Goal: Task Accomplishment & Management: Use online tool/utility

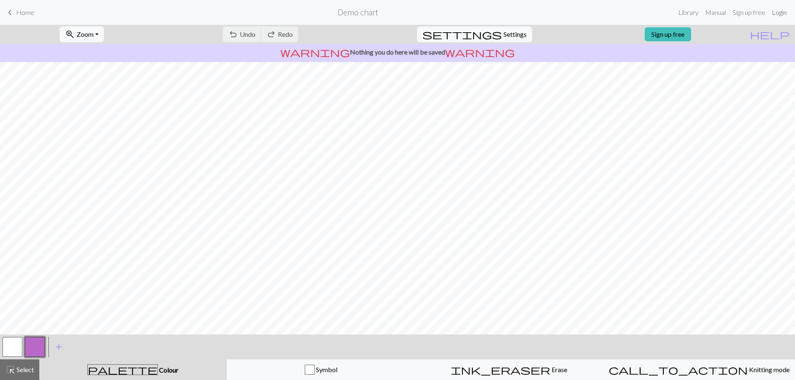
click at [780, 12] on link "Login" at bounding box center [779, 12] width 22 height 17
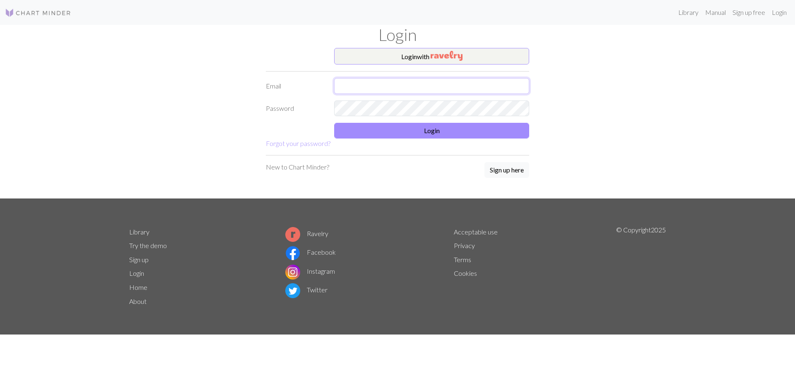
click at [427, 81] on input "text" at bounding box center [431, 86] width 195 height 16
type input "[EMAIL_ADDRESS][DOMAIN_NAME]"
click at [427, 132] on button "Login" at bounding box center [431, 131] width 195 height 16
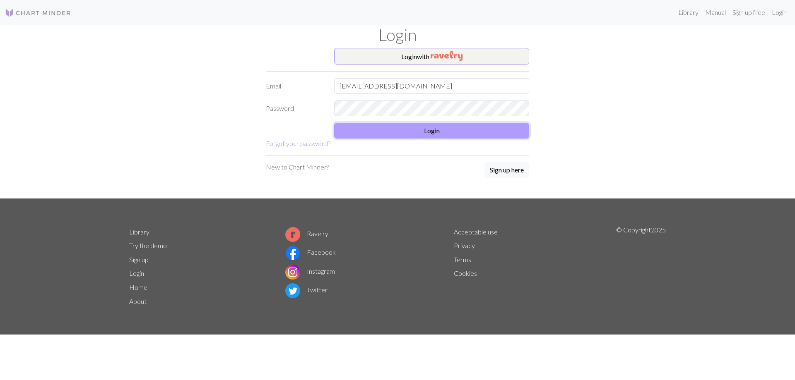
click at [427, 132] on button "Login" at bounding box center [431, 131] width 195 height 16
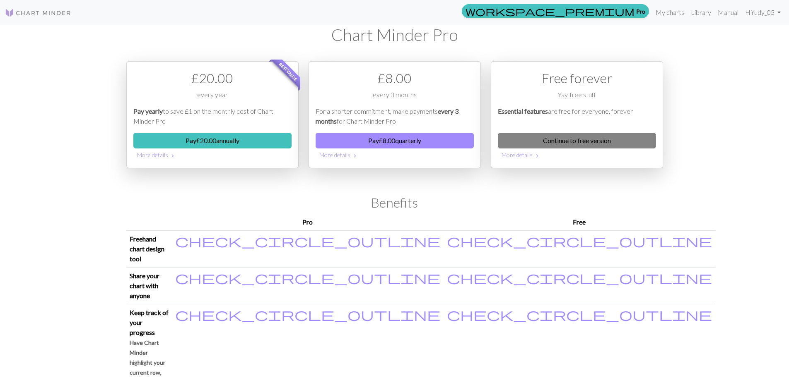
click at [609, 135] on link "Continue to free version" at bounding box center [577, 141] width 158 height 16
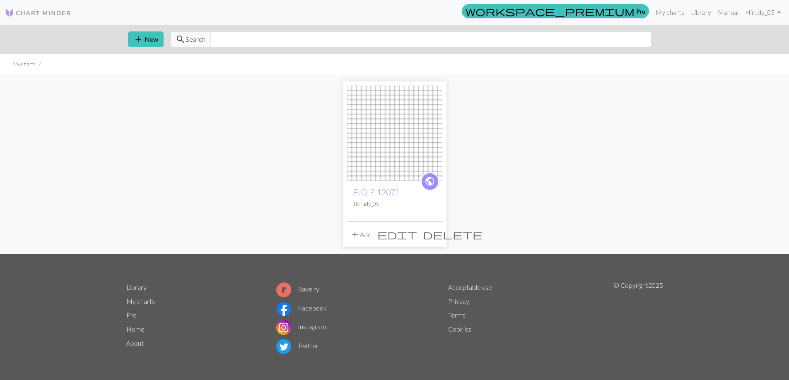
click at [357, 235] on span "add" at bounding box center [355, 235] width 10 height 12
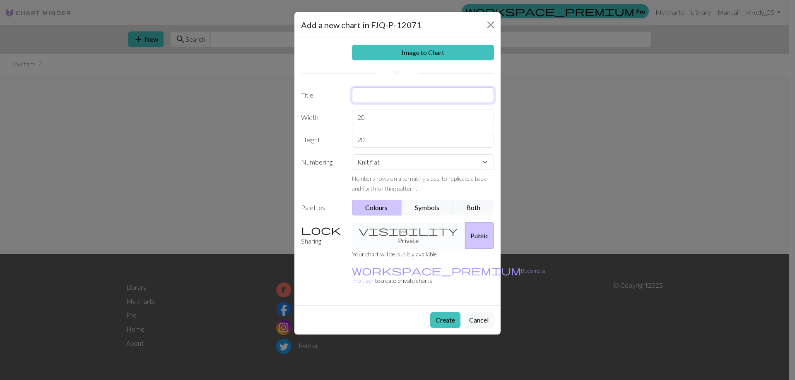
click at [392, 96] on input "text" at bounding box center [423, 95] width 142 height 16
type input "FKY-12047-3"
click at [443, 313] on button "Create" at bounding box center [445, 321] width 30 height 16
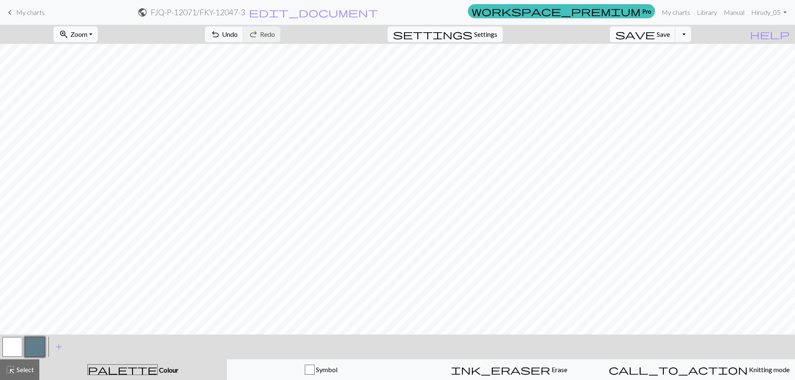
click at [87, 36] on span "Zoom" at bounding box center [78, 34] width 17 height 8
click at [97, 110] on button "100%" at bounding box center [86, 112] width 65 height 13
click at [87, 32] on span "Zoom" at bounding box center [78, 34] width 17 height 8
click at [93, 52] on button "Fit all" at bounding box center [86, 52] width 65 height 13
click at [503, 33] on button "settings Settings" at bounding box center [444, 34] width 115 height 16
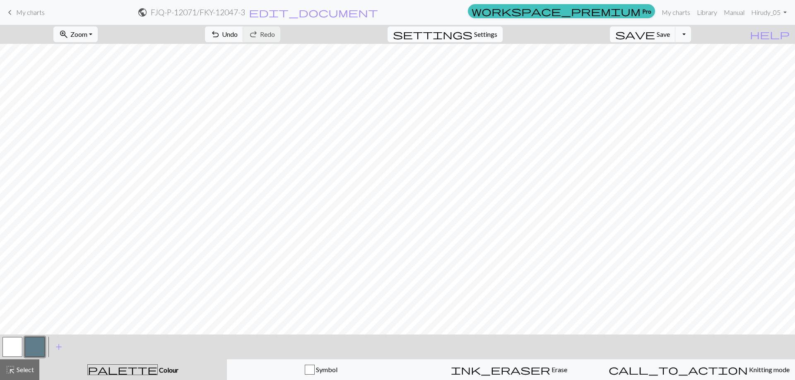
select select "aran"
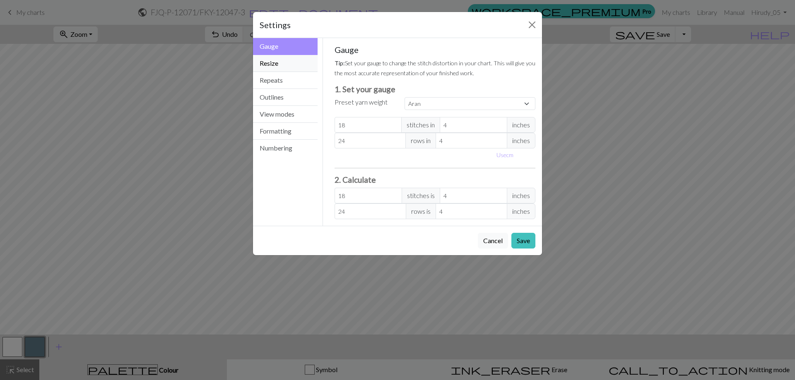
click at [281, 64] on button "Resize" at bounding box center [285, 63] width 65 height 17
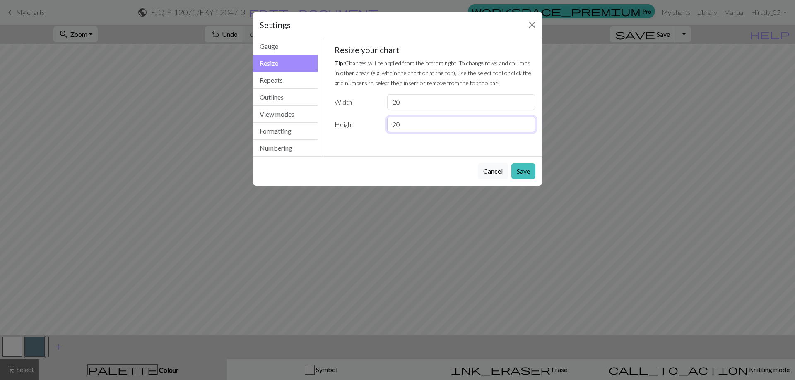
drag, startPoint x: 416, startPoint y: 123, endPoint x: 367, endPoint y: 125, distance: 48.9
click at [367, 125] on div "Height 20" at bounding box center [434, 125] width 211 height 16
type input "40"
click at [523, 172] on button "Save" at bounding box center [523, 172] width 24 height 16
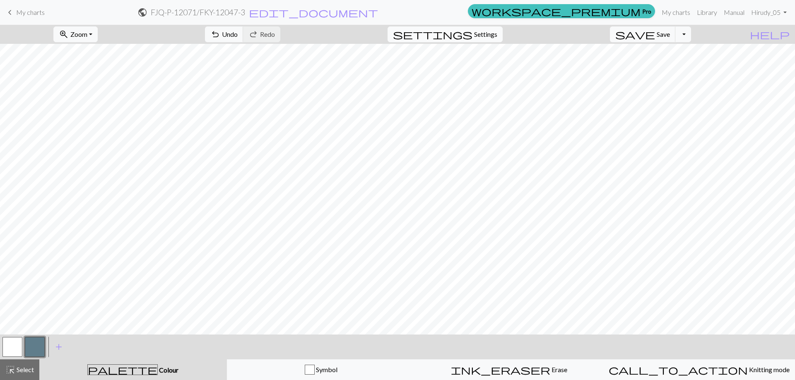
click at [488, 35] on span "Settings" at bounding box center [485, 34] width 23 height 10
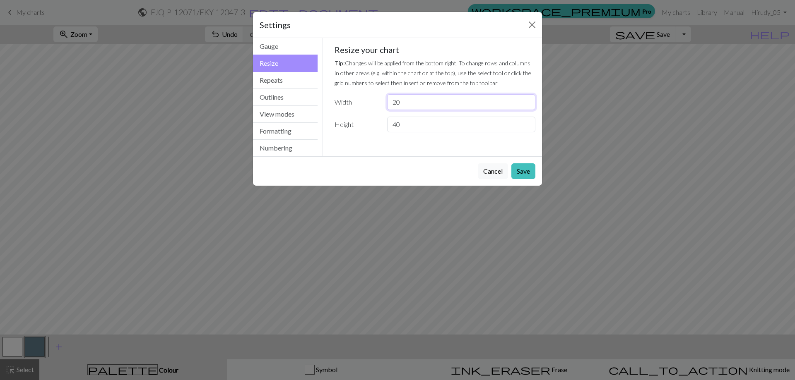
drag, startPoint x: 406, startPoint y: 103, endPoint x: 366, endPoint y: 110, distance: 40.7
click at [366, 110] on div "Resize your chart Tip: Changes will be applied from the bottom right. To change…" at bounding box center [434, 89] width 201 height 88
type input "40"
click at [522, 168] on button "Save" at bounding box center [523, 172] width 24 height 16
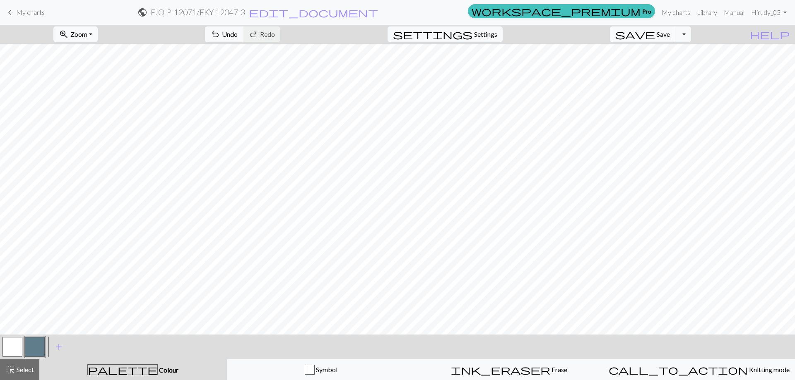
click at [98, 33] on button "zoom_in Zoom Zoom" at bounding box center [75, 34] width 44 height 16
click at [100, 51] on button "Fit all" at bounding box center [86, 52] width 65 height 13
click at [486, 35] on span "Settings" at bounding box center [485, 34] width 23 height 10
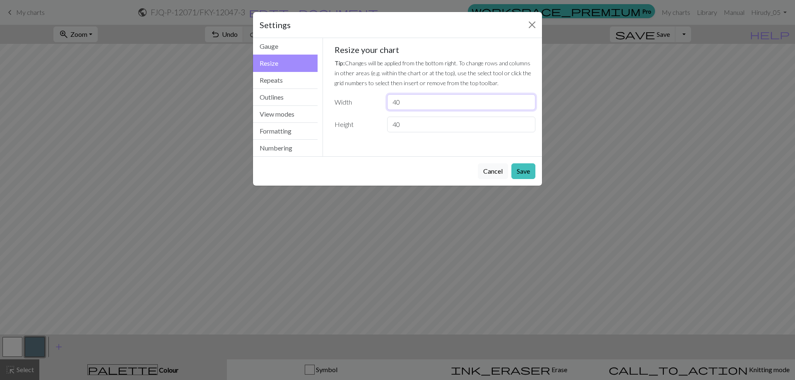
drag, startPoint x: 392, startPoint y: 104, endPoint x: 354, endPoint y: 107, distance: 37.4
click at [354, 107] on div "Width 40" at bounding box center [434, 102] width 211 height 16
type input "70"
click at [520, 172] on button "Save" at bounding box center [523, 172] width 24 height 16
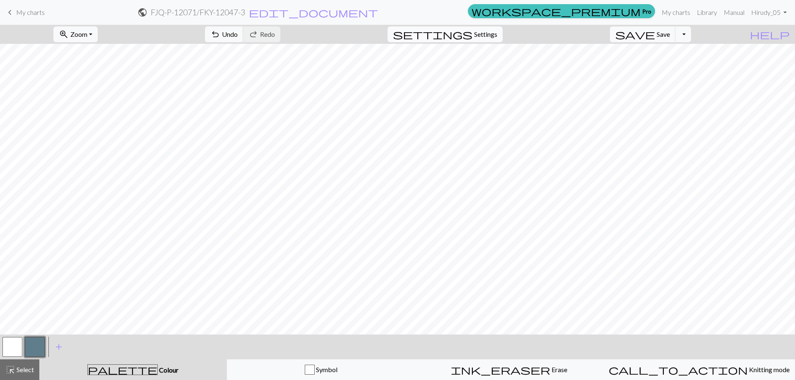
click at [472, 31] on span "settings" at bounding box center [432, 35] width 79 height 12
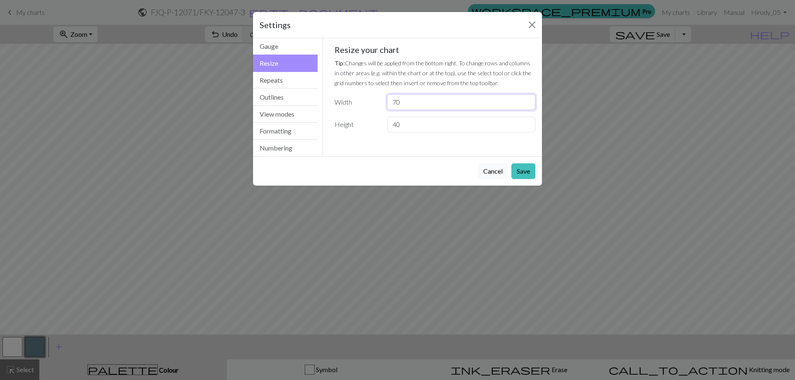
drag, startPoint x: 411, startPoint y: 102, endPoint x: 328, endPoint y: 103, distance: 83.2
click at [328, 103] on div "Gauge Tip: Set your gauge to change the stitch distortion in your chart. This w…" at bounding box center [435, 92] width 214 height 108
type input "80"
click at [524, 168] on button "Save" at bounding box center [523, 172] width 24 height 16
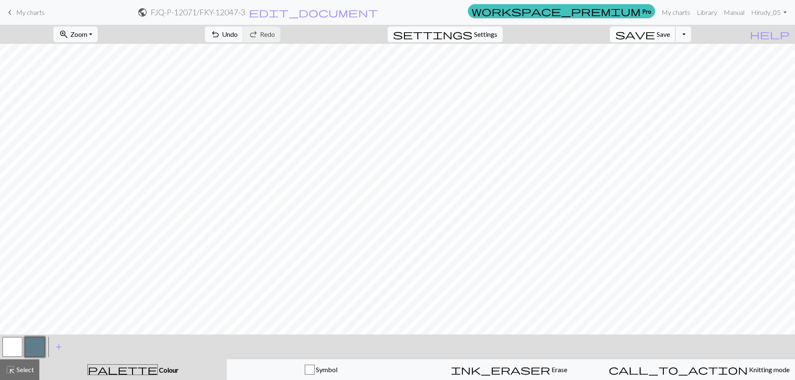
click at [670, 36] on span "Save" at bounding box center [663, 34] width 13 height 8
click at [691, 34] on button "Toggle Dropdown" at bounding box center [683, 34] width 16 height 16
click at [679, 65] on button "save_alt Download" at bounding box center [622, 65] width 137 height 13
click at [381, 25] on button "Download" at bounding box center [377, 27] width 40 height 16
click at [495, 36] on span "Settings" at bounding box center [485, 34] width 23 height 10
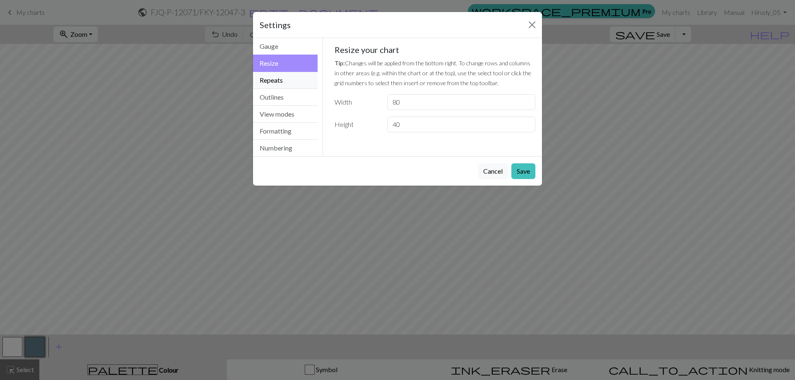
click at [278, 78] on button "Repeats" at bounding box center [285, 80] width 65 height 17
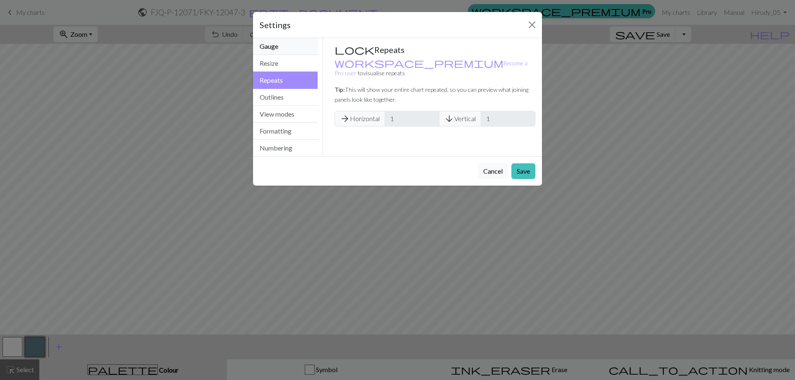
click at [275, 47] on button "Gauge" at bounding box center [285, 46] width 65 height 17
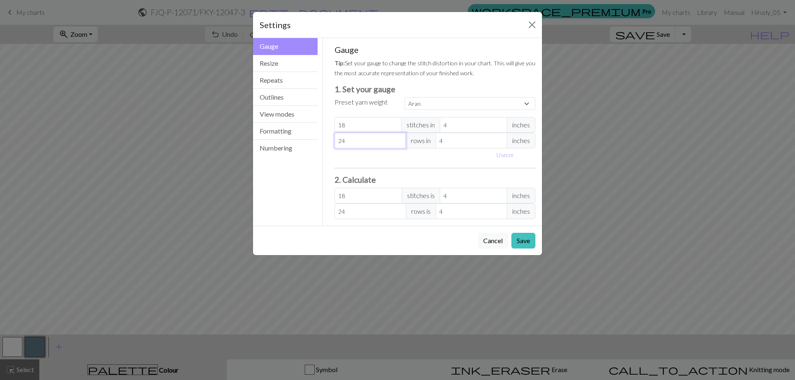
drag, startPoint x: 354, startPoint y: 140, endPoint x: 324, endPoint y: 142, distance: 30.3
click at [324, 142] on div "Gauge Tip: Set your gauge to change the stitch distortion in your chart. This w…" at bounding box center [435, 132] width 224 height 188
select select "custom"
type input "2"
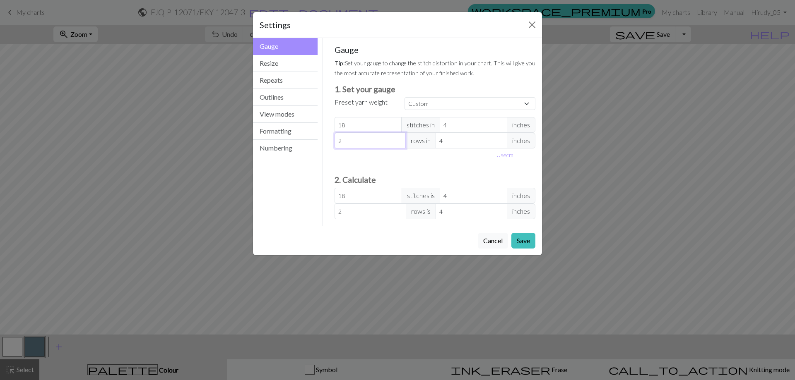
type input "28"
drag, startPoint x: 353, startPoint y: 130, endPoint x: 329, endPoint y: 126, distance: 23.8
click at [329, 126] on div "Gauge Tip: Set your gauge to change the stitch distortion in your chart. This w…" at bounding box center [435, 132] width 214 height 188
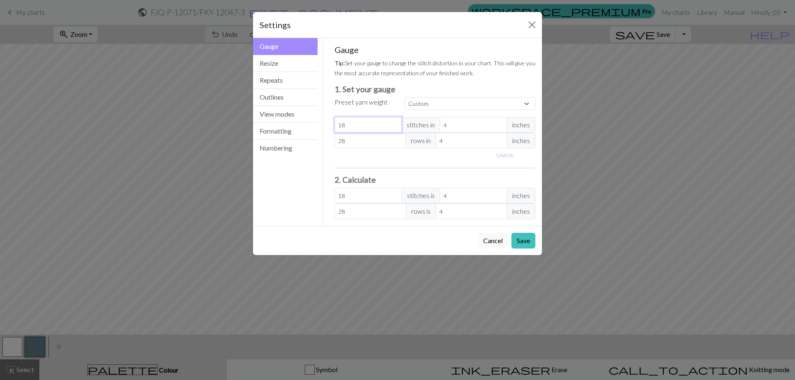
type input "2"
type input "20"
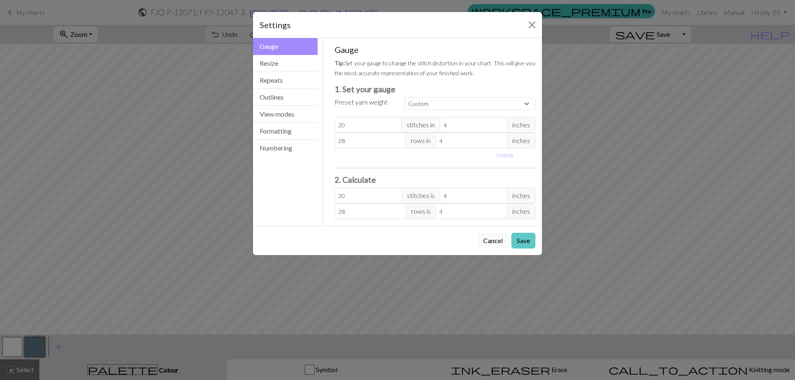
click at [524, 240] on button "Save" at bounding box center [523, 241] width 24 height 16
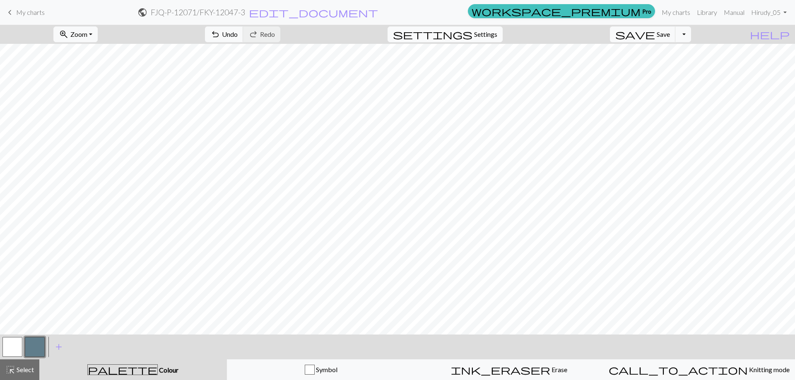
click at [492, 40] on button "settings Settings" at bounding box center [444, 34] width 115 height 16
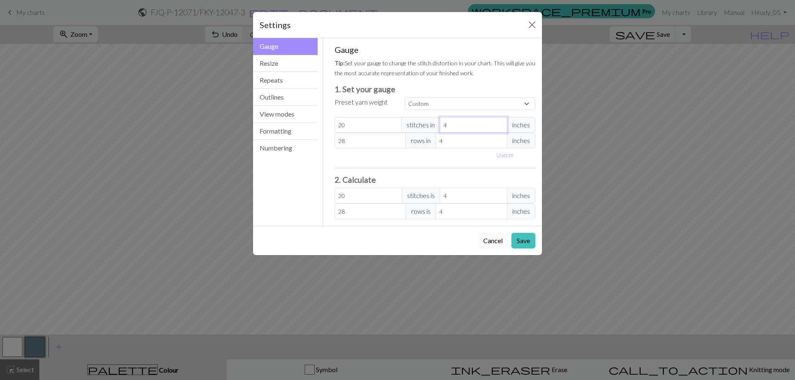
drag, startPoint x: 449, startPoint y: 123, endPoint x: 404, endPoint y: 123, distance: 44.3
click at [404, 123] on div "20 stitches in 4 inches" at bounding box center [434, 125] width 201 height 16
type input "1"
type input "80"
type input "1"
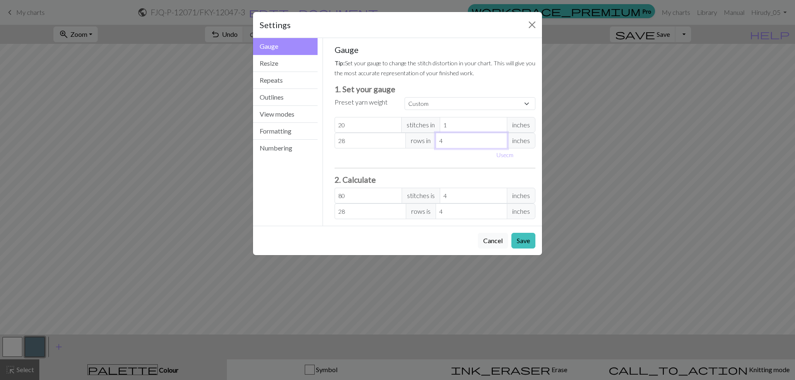
drag, startPoint x: 444, startPoint y: 141, endPoint x: 410, endPoint y: 149, distance: 34.9
click at [411, 149] on div "Gauge Tip: Set your gauge to change the stitch distortion in your chart. This w…" at bounding box center [434, 132] width 201 height 175
type input "1"
type input "112"
type input "1"
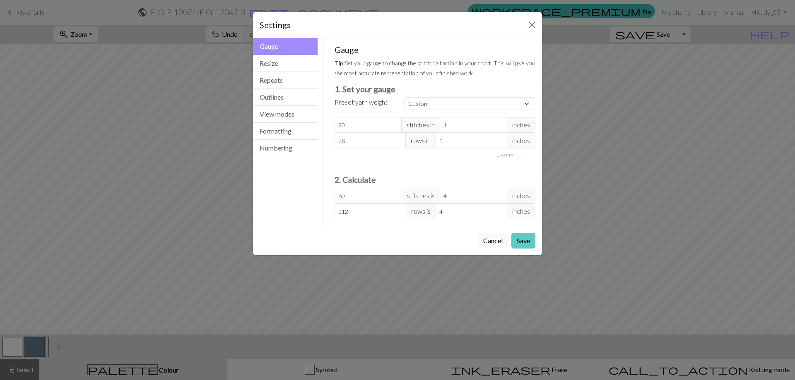
click at [524, 243] on button "Save" at bounding box center [523, 241] width 24 height 16
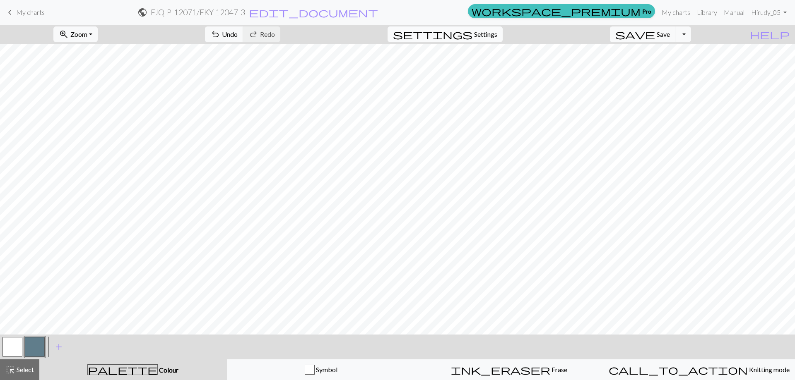
click at [486, 33] on span "Settings" at bounding box center [485, 34] width 23 height 10
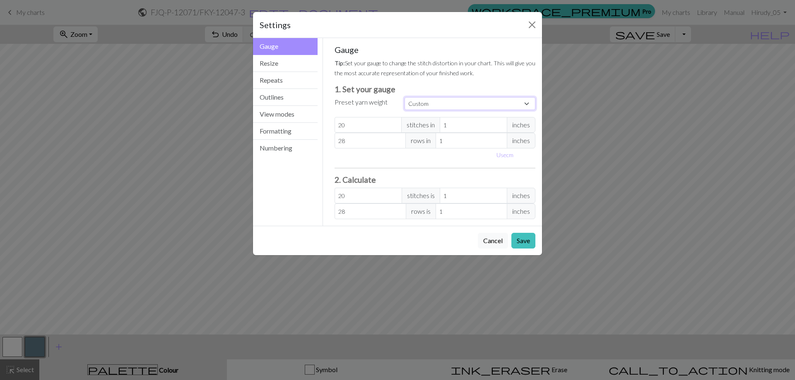
click at [437, 102] on select "Custom Square Lace Light Fingering Fingering Sport Double knit Worsted Aran Bul…" at bounding box center [469, 103] width 131 height 13
select select "dk"
click at [404, 97] on select "Custom Square Lace Light Fingering Fingering Sport Double knit Worsted Aran Bul…" at bounding box center [469, 103] width 131 height 13
type input "22"
type input "4"
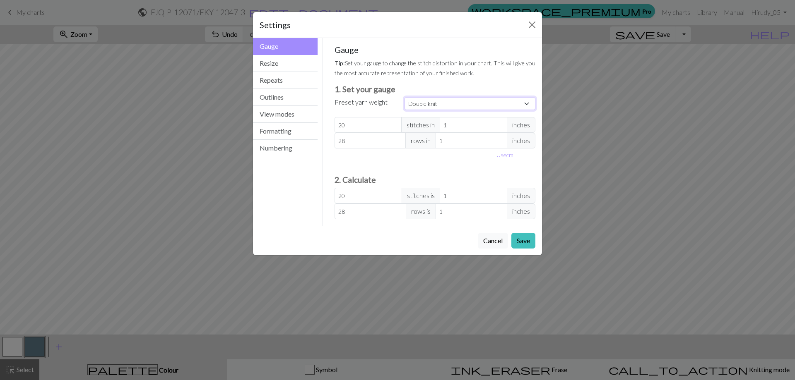
type input "30"
type input "4"
type input "5.5"
type input "7.5"
drag, startPoint x: 465, startPoint y: 128, endPoint x: 409, endPoint y: 128, distance: 56.7
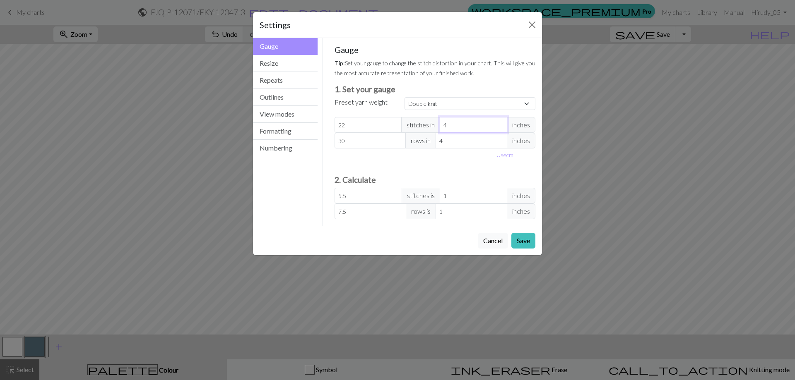
click at [409, 128] on div "22 stitches in 4 inches" at bounding box center [434, 125] width 201 height 16
select select "custom"
type input "1"
type input "22"
type input "1"
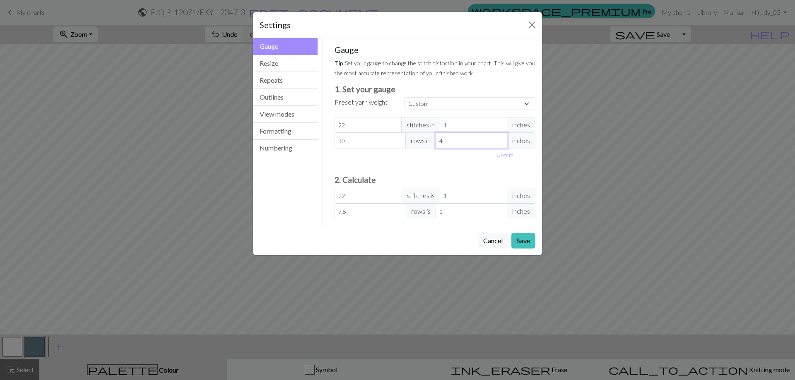
drag, startPoint x: 458, startPoint y: 142, endPoint x: 431, endPoint y: 143, distance: 27.3
click at [432, 143] on div "30 rows in 4 inches" at bounding box center [434, 141] width 201 height 16
type input "1"
type input "30"
type input "1"
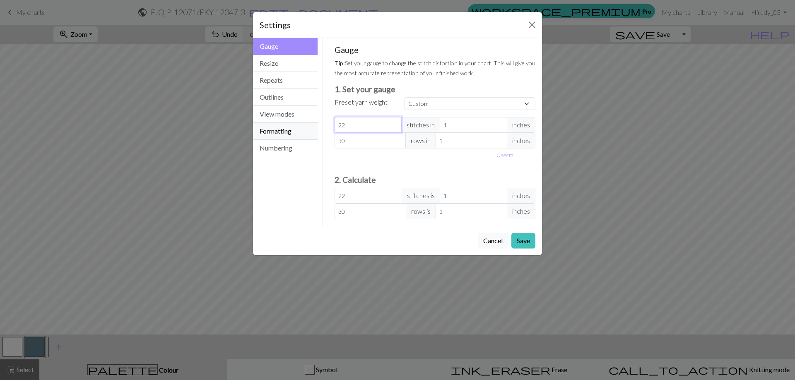
click at [316, 124] on div "Gauge Gauge Resize Repeats Outlines View modes Formatting Numbering Gauge Resiz…" at bounding box center [397, 132] width 299 height 188
type input "2"
type input "28"
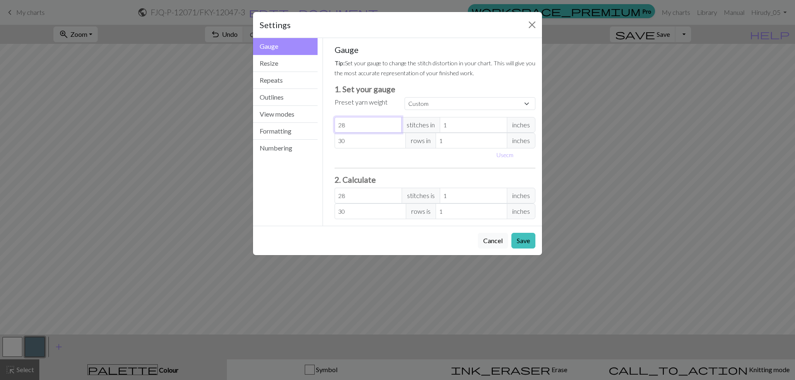
type input "28"
type input "2"
type input "20"
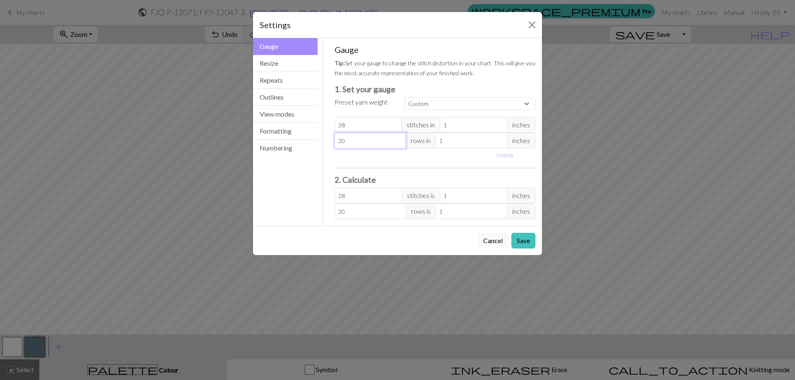
type input "20"
click at [527, 238] on button "Save" at bounding box center [523, 241] width 24 height 16
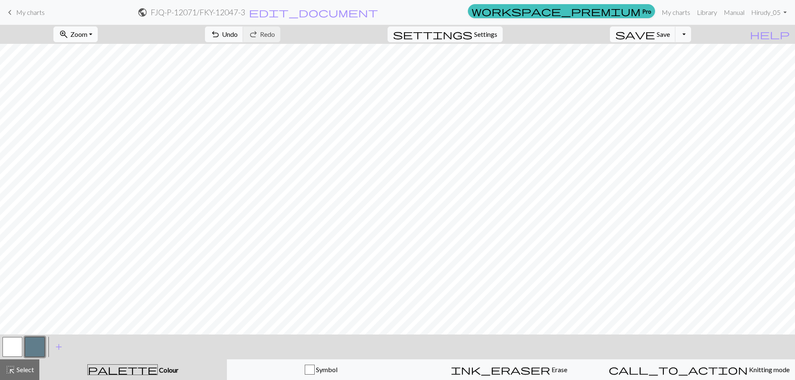
click at [87, 36] on span "Zoom" at bounding box center [78, 34] width 17 height 8
click at [88, 53] on button "Fit all" at bounding box center [86, 52] width 65 height 13
click at [87, 30] on span "Zoom" at bounding box center [78, 34] width 17 height 8
click at [97, 66] on button "Fit width" at bounding box center [86, 65] width 65 height 13
click at [488, 31] on span "Settings" at bounding box center [485, 34] width 23 height 10
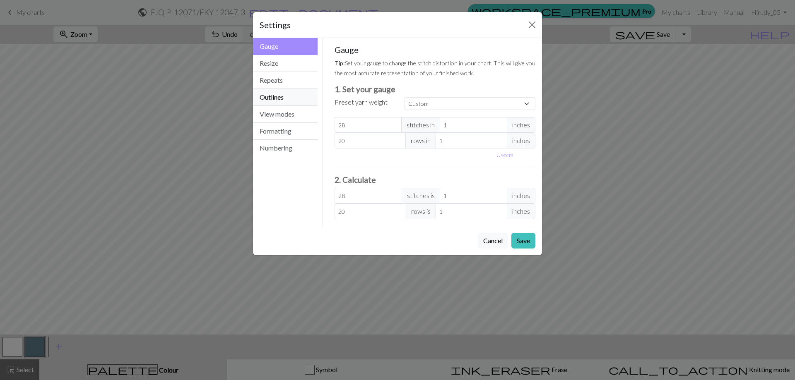
click at [286, 97] on button "Outlines" at bounding box center [285, 97] width 65 height 17
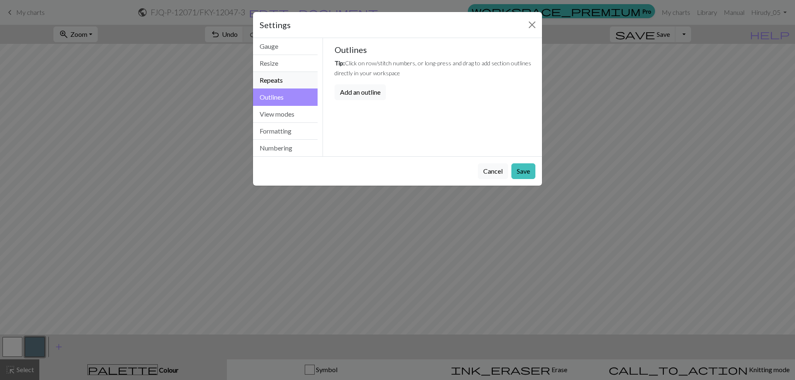
click at [286, 85] on button "Repeats" at bounding box center [285, 80] width 65 height 17
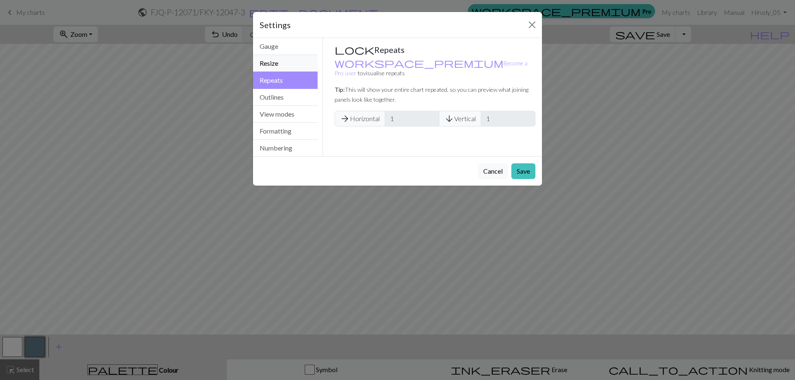
click at [293, 63] on button "Resize" at bounding box center [285, 63] width 65 height 17
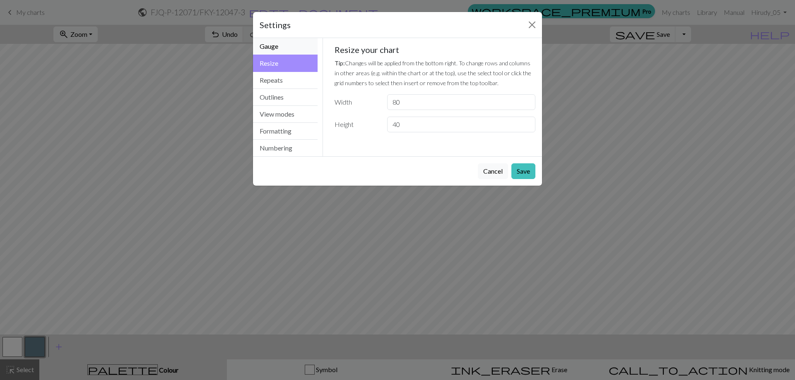
click at [291, 47] on button "Gauge" at bounding box center [285, 46] width 65 height 17
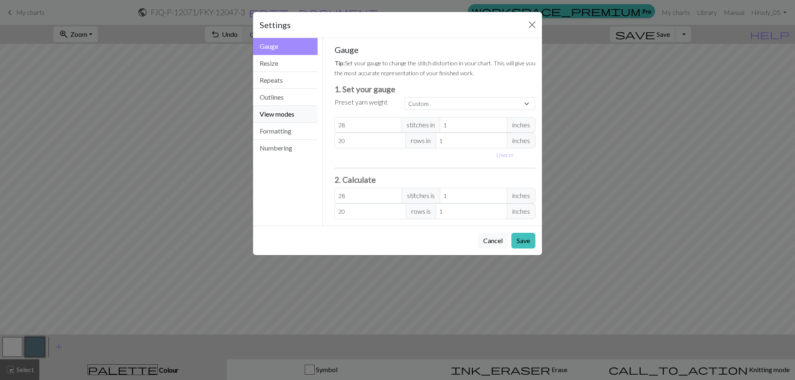
click at [281, 117] on button "View modes" at bounding box center [285, 114] width 65 height 17
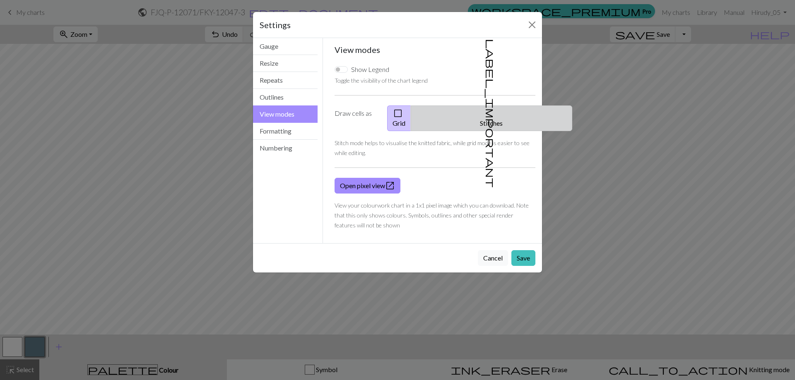
click at [494, 111] on button "label_important Stitches" at bounding box center [491, 119] width 161 height 26
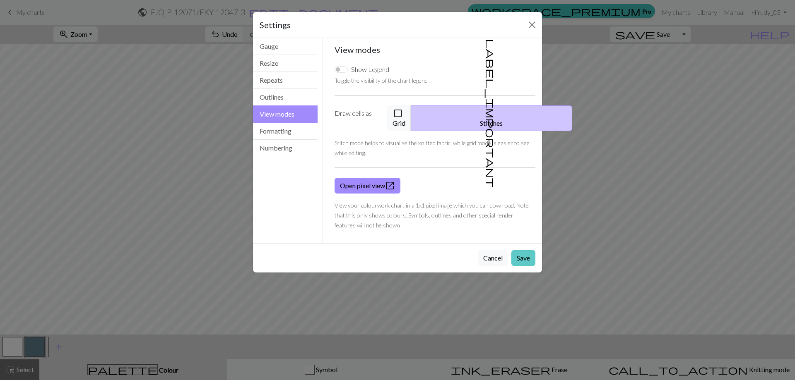
click at [519, 250] on button "Save" at bounding box center [523, 258] width 24 height 16
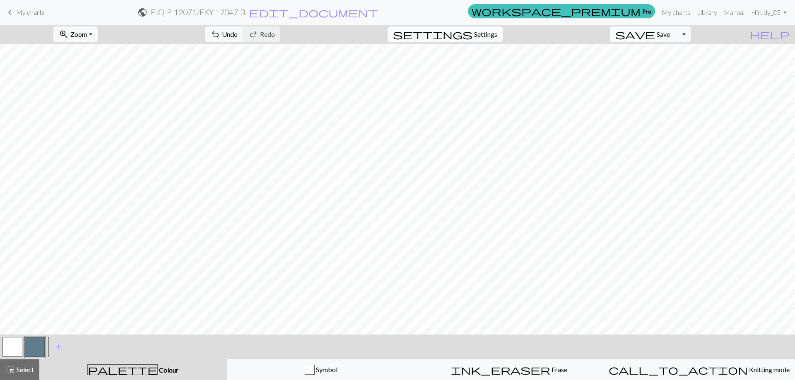
click at [491, 29] on span "Settings" at bounding box center [485, 34] width 23 height 10
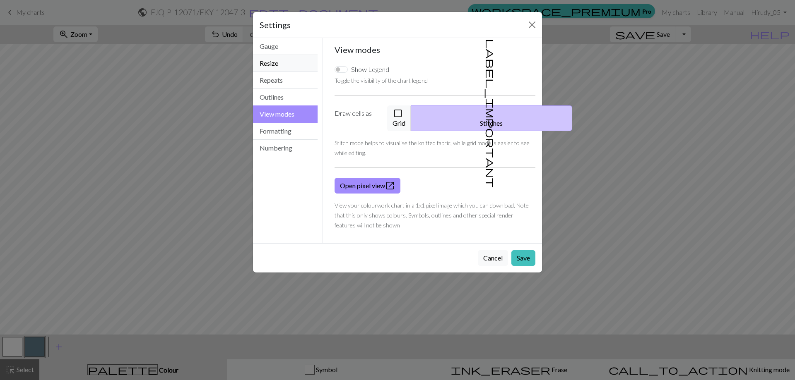
click at [294, 59] on button "Resize" at bounding box center [285, 63] width 65 height 17
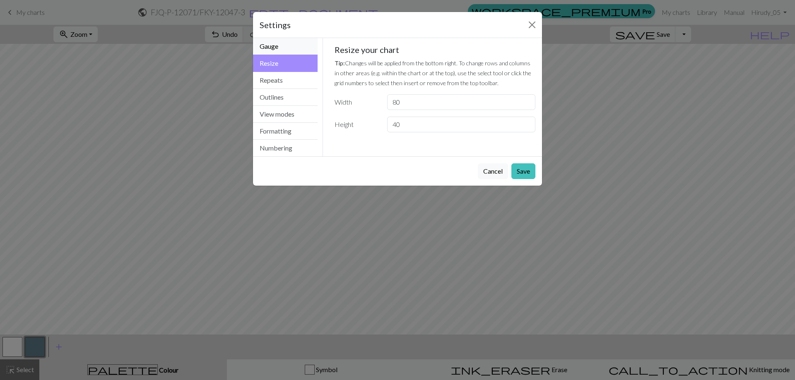
click at [297, 48] on button "Gauge" at bounding box center [285, 46] width 65 height 17
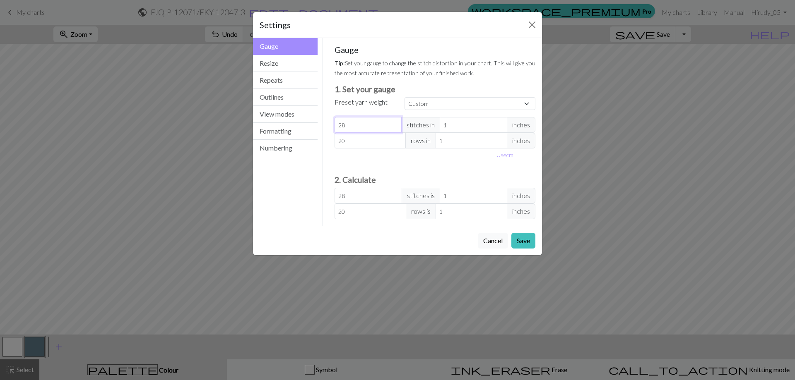
drag, startPoint x: 352, startPoint y: 122, endPoint x: 331, endPoint y: 128, distance: 22.0
click at [331, 128] on div "Gauge Tip: Set your gauge to change the stitch distortion in your chart. This w…" at bounding box center [435, 132] width 214 height 188
type input "2"
type input "20"
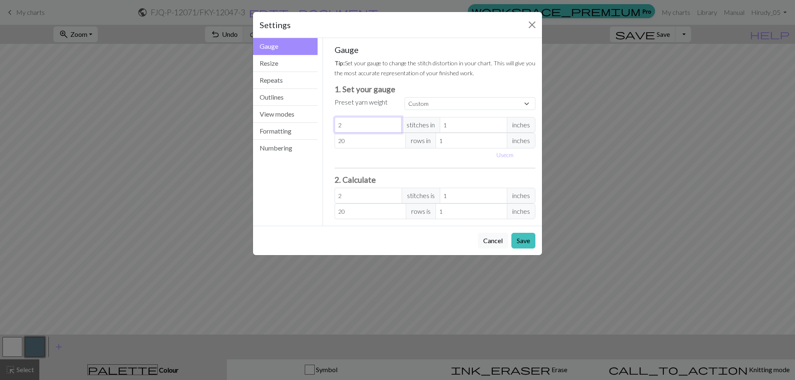
type input "20"
drag, startPoint x: 350, startPoint y: 140, endPoint x: 322, endPoint y: 144, distance: 28.0
click at [323, 144] on div "Gauge Tip: Set your gauge to change the stitch distortion in your chart. This w…" at bounding box center [435, 132] width 224 height 188
type input "2"
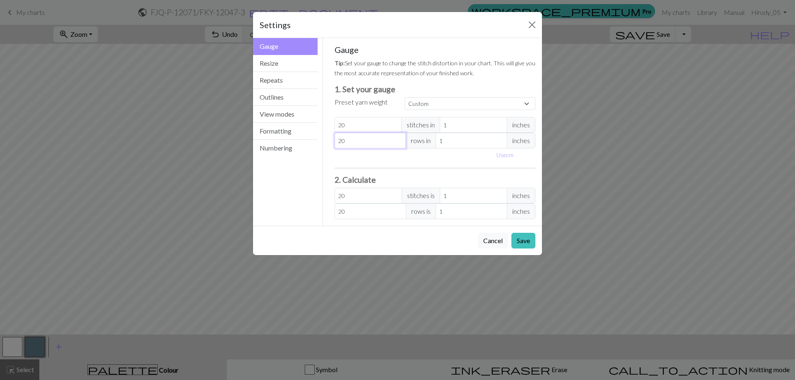
type input "2"
type input "28"
click at [520, 240] on button "Save" at bounding box center [523, 241] width 24 height 16
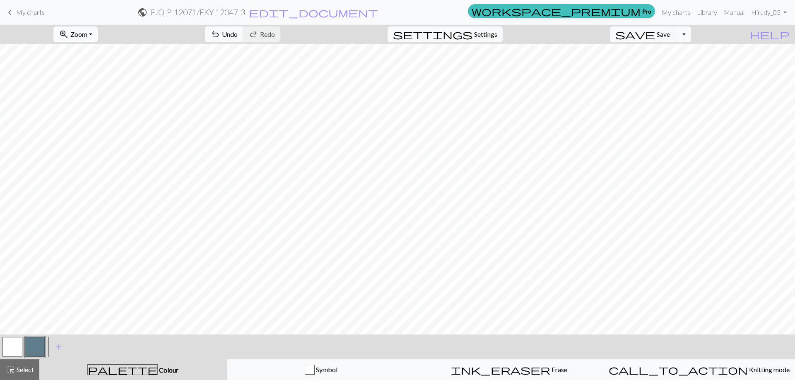
click at [87, 35] on span "Zoom" at bounding box center [78, 34] width 17 height 8
click at [103, 64] on button "Fit width" at bounding box center [86, 65] width 65 height 13
click at [11, 343] on button "button" at bounding box center [12, 347] width 20 height 20
click at [125, 370] on span "palette" at bounding box center [123, 370] width 70 height 12
click at [26, 371] on span "Select" at bounding box center [24, 370] width 19 height 8
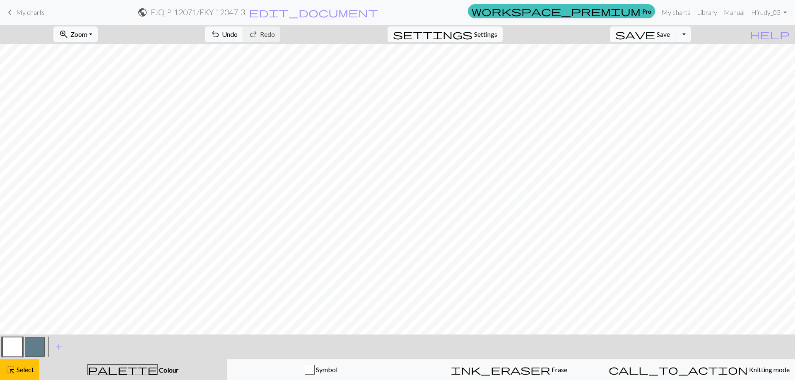
click at [158, 370] on span "Colour" at bounding box center [168, 370] width 21 height 8
click at [12, 348] on button "button" at bounding box center [12, 347] width 20 height 20
click at [12, 344] on button "button" at bounding box center [12, 347] width 20 height 20
click at [23, 374] on div "highlight_alt Select Select" at bounding box center [19, 370] width 29 height 10
click at [12, 346] on button "button" at bounding box center [12, 347] width 20 height 20
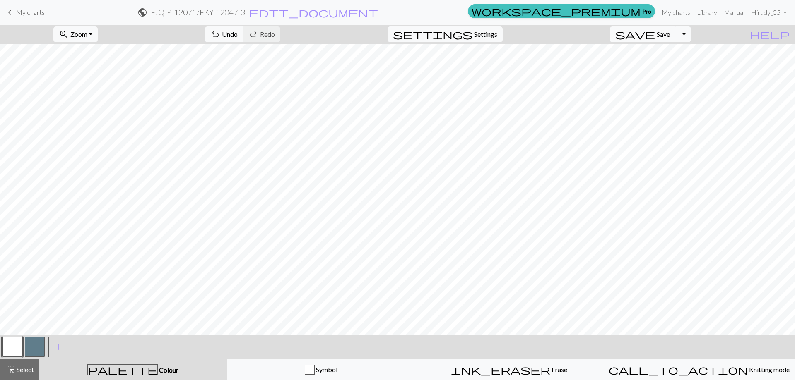
click at [12, 346] on div "Edit colour Name MC Use advanced picker workspace_premium Become a Pro user to …" at bounding box center [397, 190] width 795 height 380
click at [12, 346] on button "button" at bounding box center [12, 347] width 20 height 20
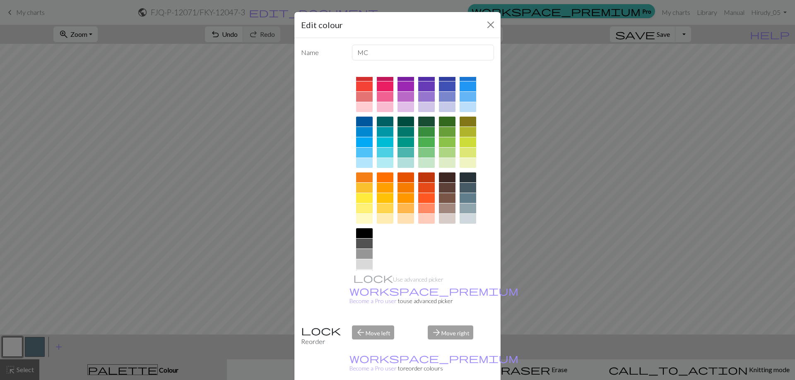
scroll to position [41, 0]
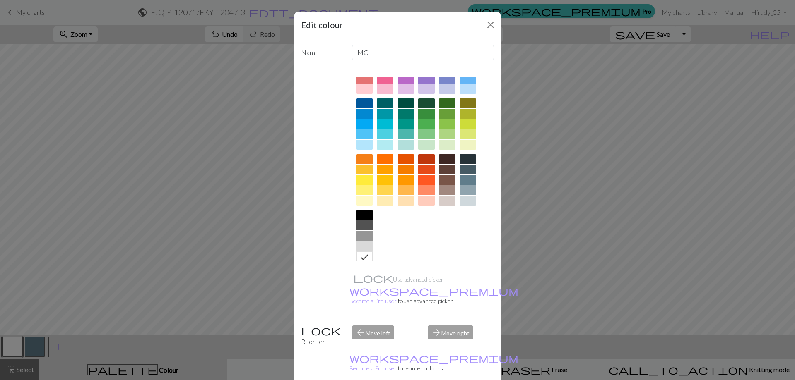
click at [365, 213] on div at bounding box center [364, 215] width 17 height 10
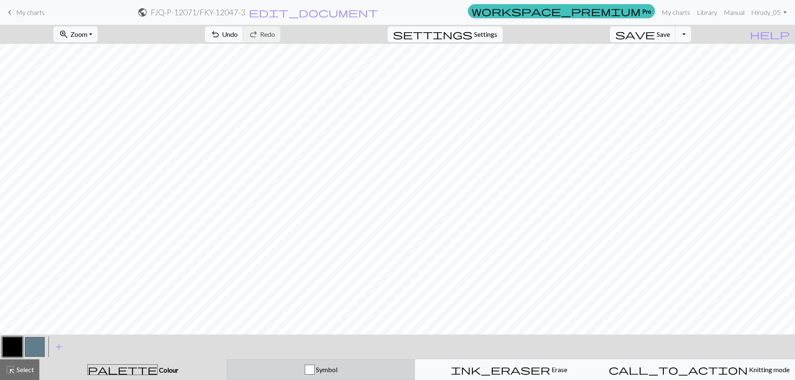
click at [310, 370] on div "button" at bounding box center [310, 370] width 10 height 10
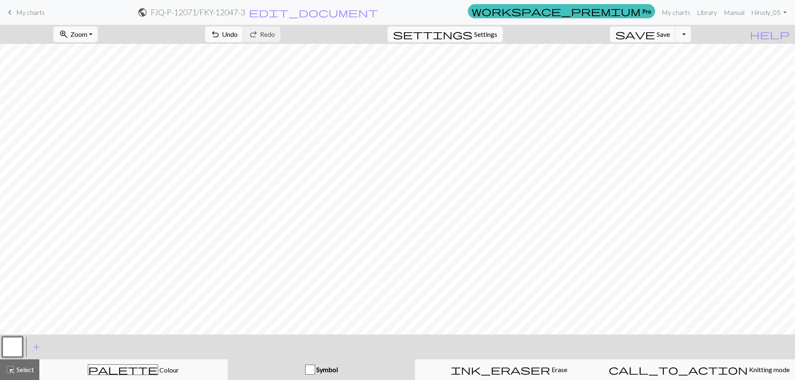
click at [312, 370] on div "button" at bounding box center [310, 370] width 10 height 10
click at [24, 369] on span "Select" at bounding box center [24, 370] width 19 height 8
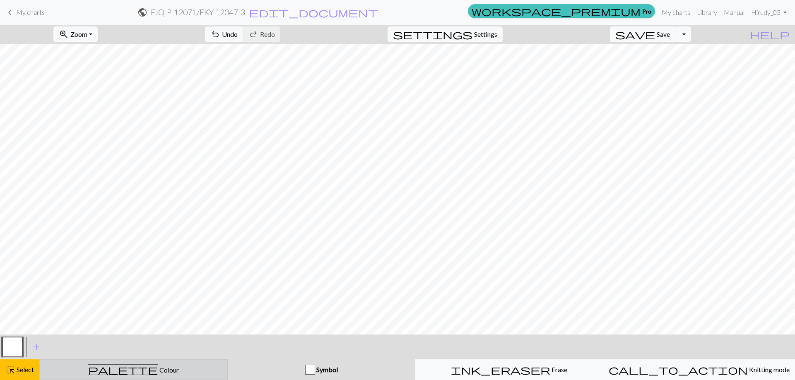
click at [99, 373] on div "palette Colour Colour" at bounding box center [134, 370] width 178 height 11
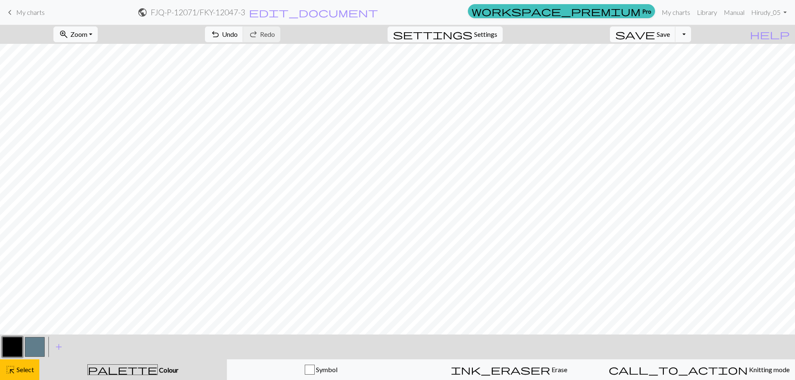
click at [40, 346] on button "button" at bounding box center [35, 347] width 20 height 20
click at [35, 344] on button "button" at bounding box center [35, 347] width 20 height 20
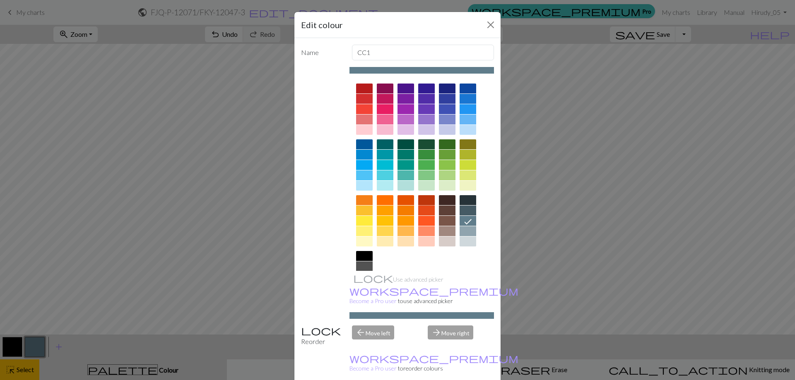
click at [425, 200] on div at bounding box center [426, 200] width 17 height 10
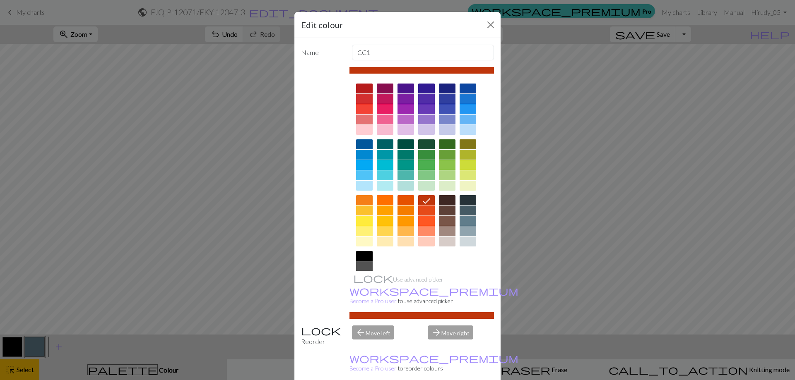
click at [425, 210] on div at bounding box center [426, 211] width 17 height 10
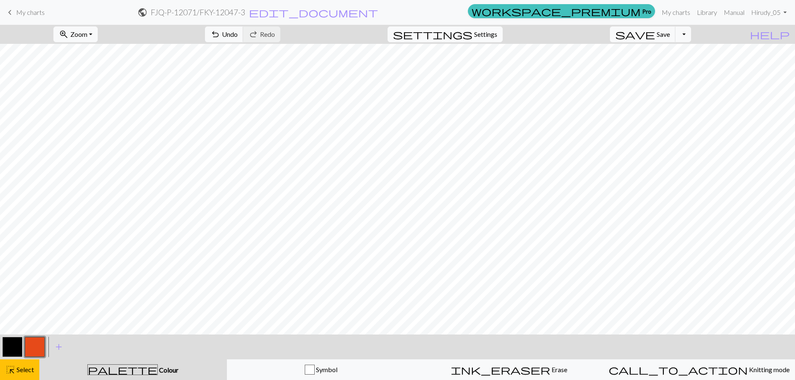
click at [494, 33] on span "Settings" at bounding box center [485, 34] width 23 height 10
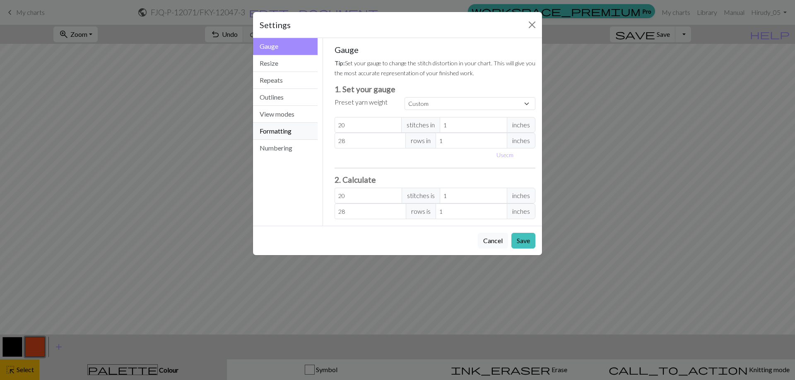
click at [276, 135] on button "Formatting" at bounding box center [285, 131] width 65 height 17
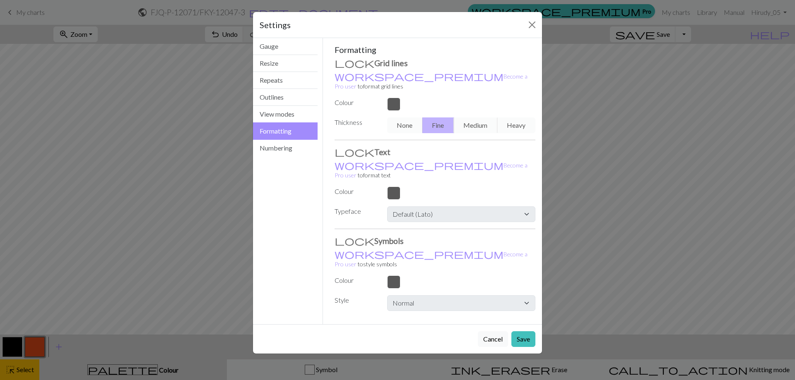
click at [405, 118] on div "None Fine Medium Heavy" at bounding box center [461, 126] width 158 height 16
click at [281, 116] on button "View modes" at bounding box center [285, 114] width 65 height 17
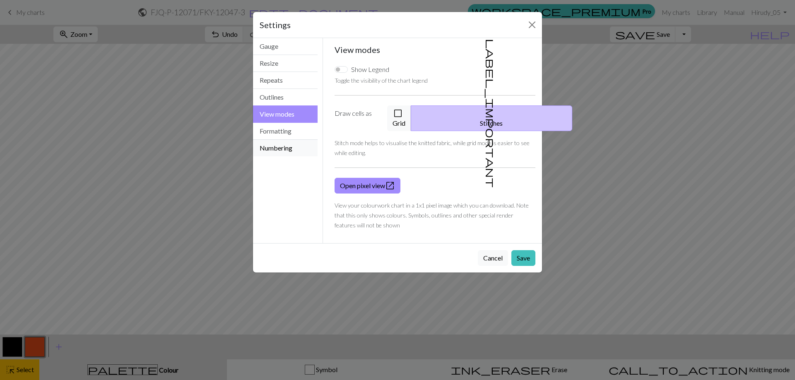
click at [289, 142] on button "Numbering" at bounding box center [285, 148] width 65 height 17
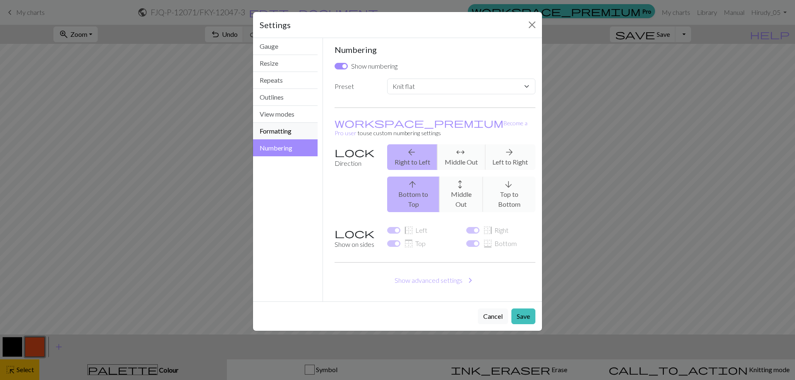
click at [294, 129] on button "Formatting" at bounding box center [285, 131] width 65 height 17
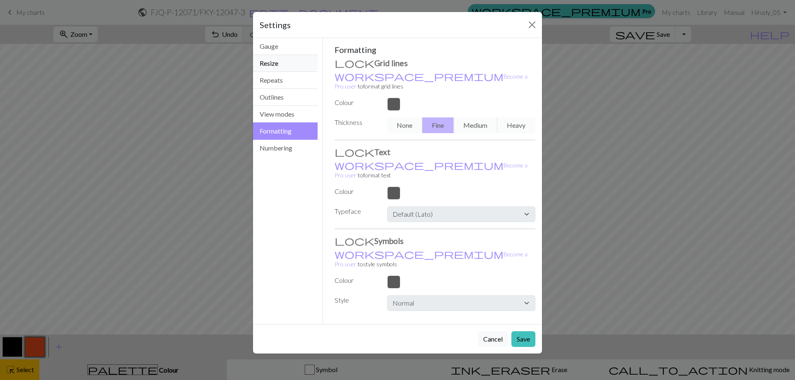
click at [276, 61] on button "Resize" at bounding box center [285, 63] width 65 height 17
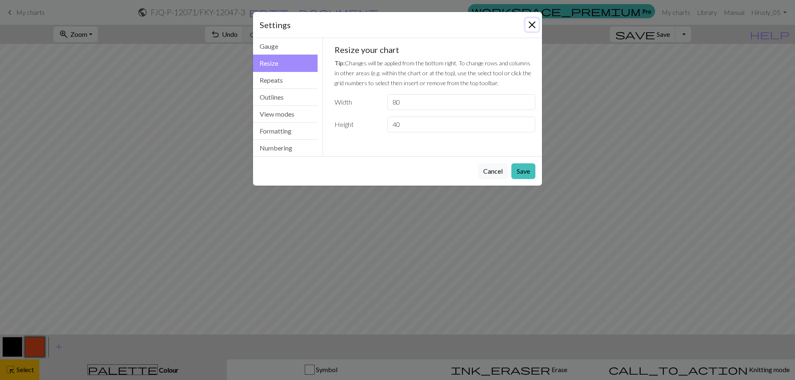
click at [529, 26] on button "Close" at bounding box center [531, 24] width 13 height 13
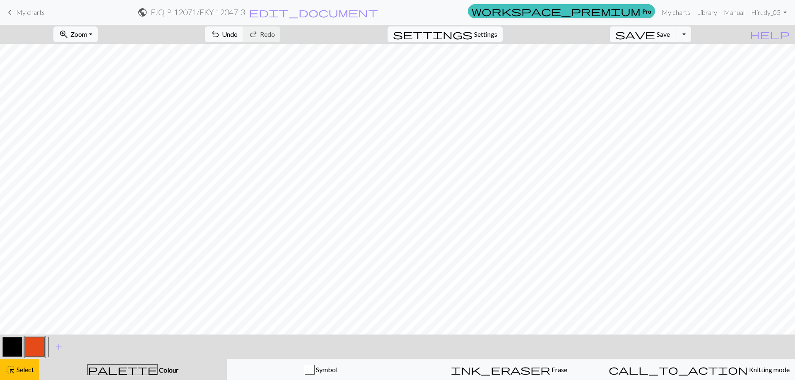
click at [472, 29] on span "settings" at bounding box center [432, 35] width 79 height 12
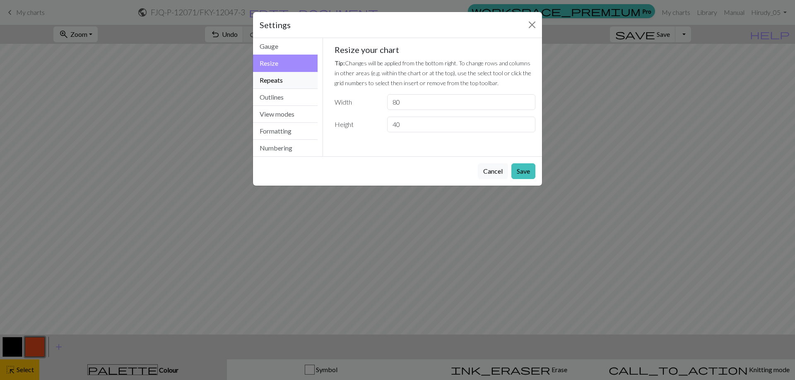
click at [274, 81] on button "Repeats" at bounding box center [285, 80] width 65 height 17
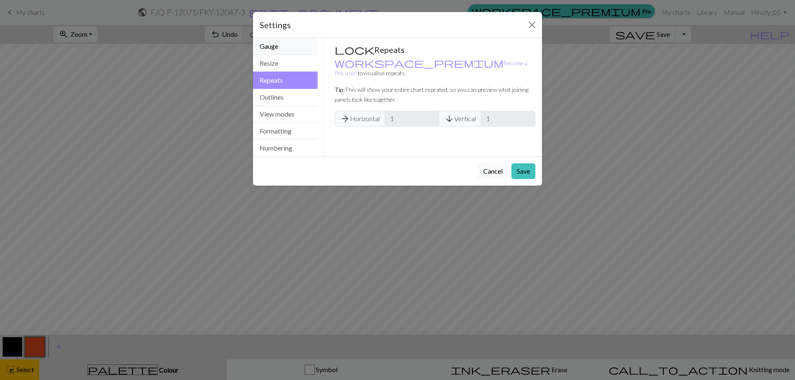
click at [277, 48] on button "Gauge" at bounding box center [285, 46] width 65 height 17
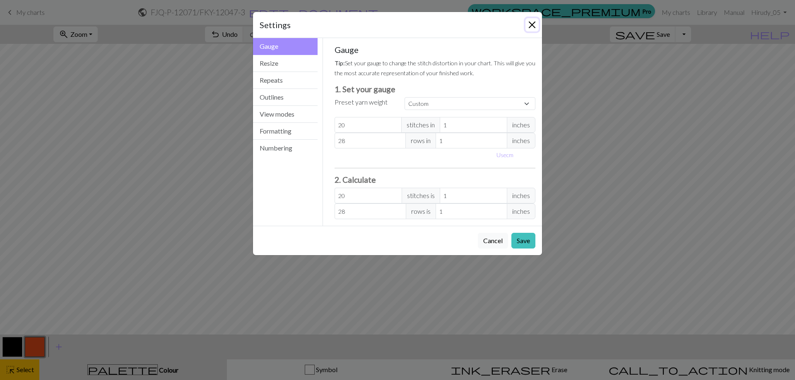
click at [538, 22] on button "Close" at bounding box center [531, 24] width 13 height 13
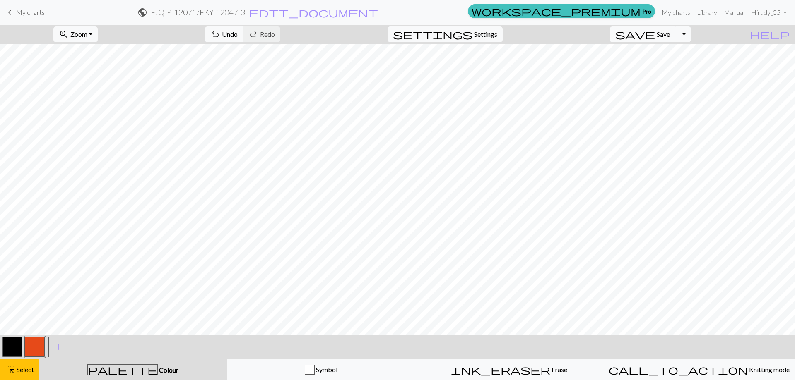
click at [8, 344] on button "button" at bounding box center [12, 347] width 20 height 20
click at [8, 344] on div "Edit colour Name MC Use advanced picker workspace_premium Become a Pro user to …" at bounding box center [397, 190] width 795 height 380
click at [14, 370] on span "highlight_alt" at bounding box center [10, 370] width 10 height 12
click at [13, 345] on button "button" at bounding box center [12, 347] width 20 height 20
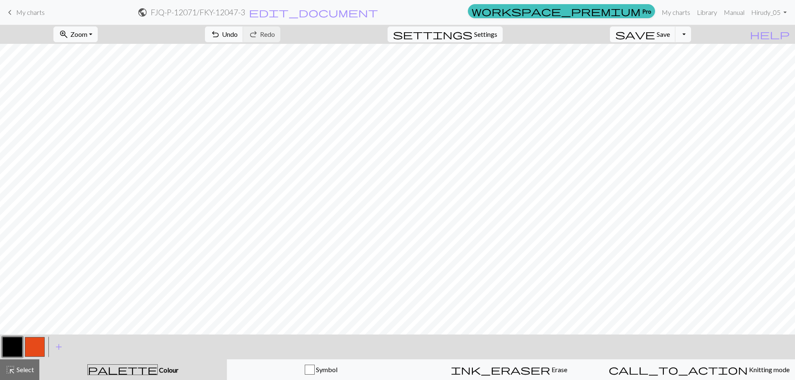
click at [13, 345] on div "Edit colour Name MC Use advanced picker workspace_premium Become a Pro user to …" at bounding box center [397, 190] width 795 height 380
click at [10, 346] on button "button" at bounding box center [12, 347] width 20 height 20
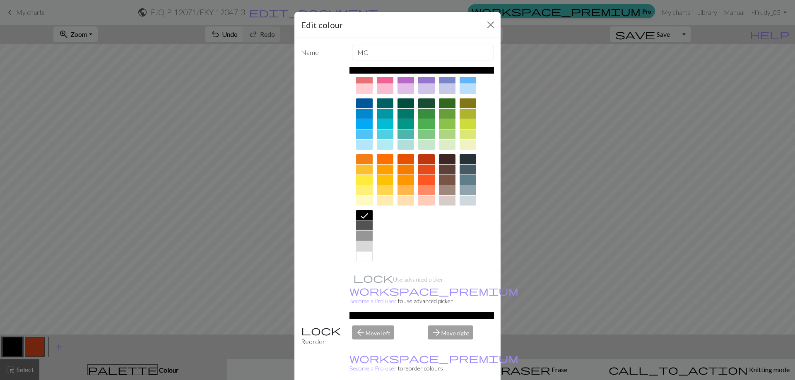
click at [367, 235] on div at bounding box center [364, 236] width 17 height 10
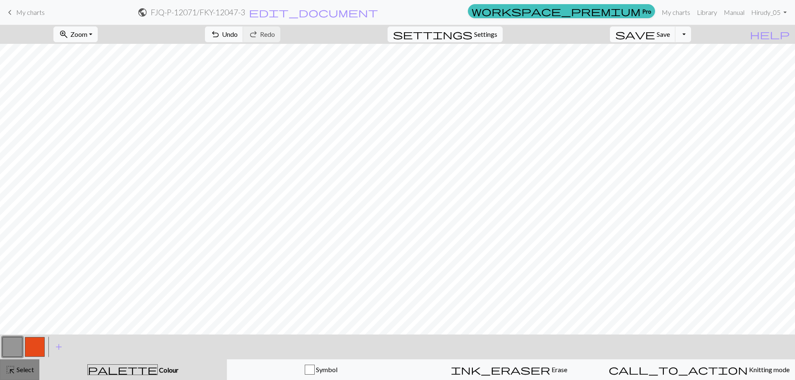
click at [14, 370] on span "highlight_alt" at bounding box center [10, 370] width 10 height 12
click at [158, 370] on span "Colour" at bounding box center [168, 370] width 21 height 8
click at [35, 342] on button "button" at bounding box center [35, 347] width 20 height 20
click at [14, 370] on span "highlight_alt" at bounding box center [10, 370] width 10 height 12
click at [20, 372] on span "Select" at bounding box center [24, 370] width 19 height 8
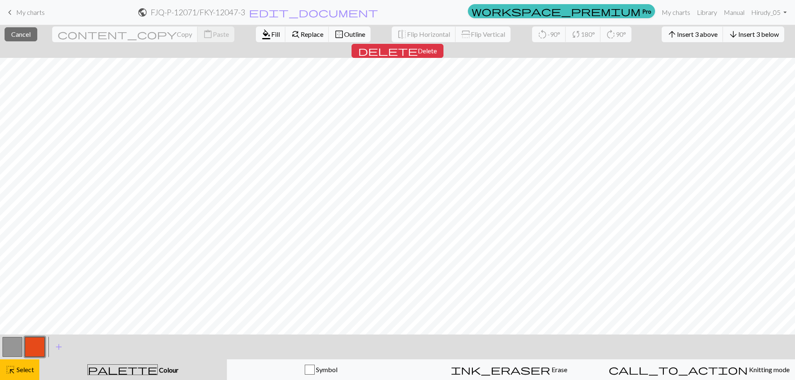
click at [110, 369] on div "palette Colour Colour" at bounding box center [133, 370] width 178 height 11
click at [125, 370] on span "palette" at bounding box center [123, 370] width 70 height 12
click at [19, 371] on span "Select" at bounding box center [24, 370] width 19 height 8
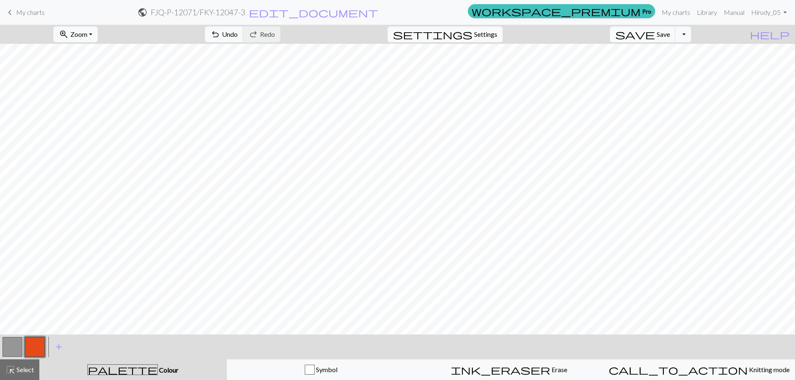
click at [27, 371] on span "Select" at bounding box center [24, 370] width 19 height 8
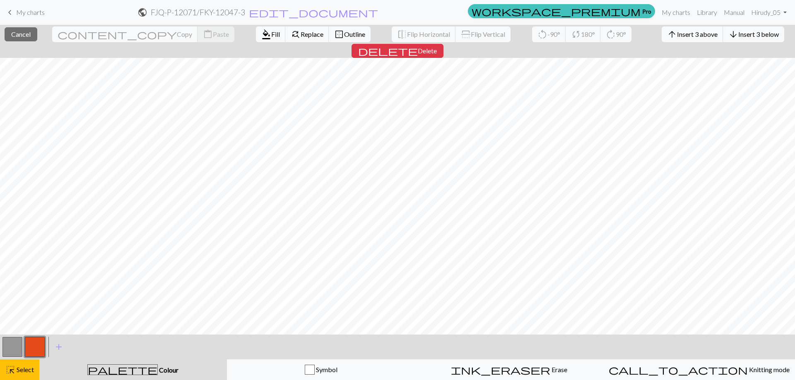
click at [32, 346] on button "button" at bounding box center [35, 347] width 20 height 20
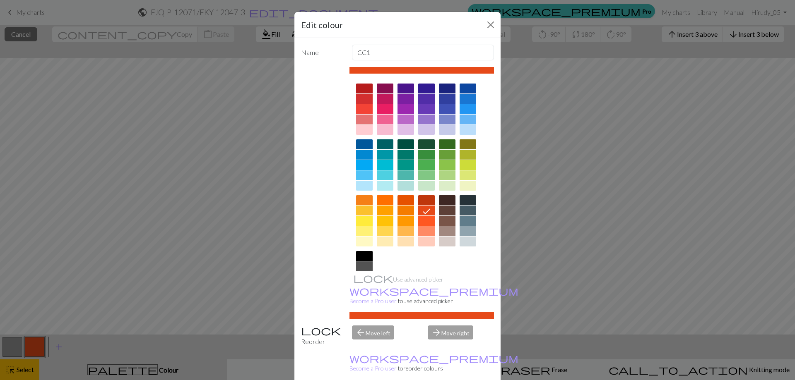
click at [31, 349] on div "Edit colour Name CC1 Use advanced picker workspace_premium Become a Pro user to…" at bounding box center [397, 190] width 795 height 380
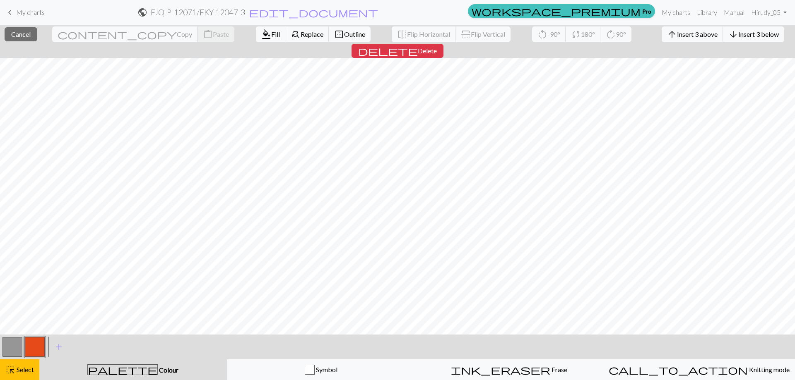
click at [158, 367] on span "Colour" at bounding box center [168, 370] width 21 height 8
click at [271, 32] on span "Fill" at bounding box center [275, 34] width 9 height 8
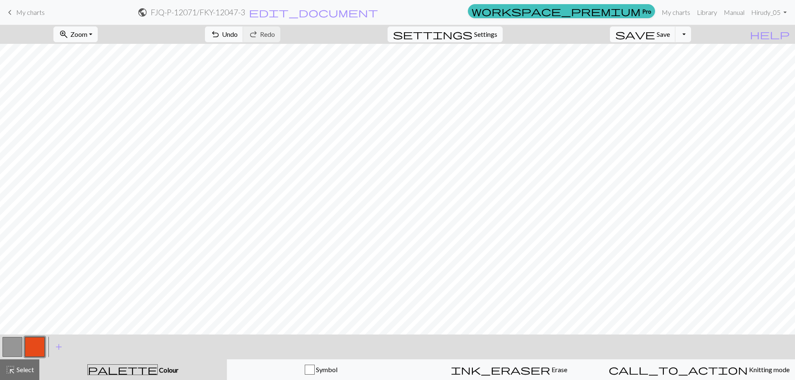
click at [12, 348] on button "button" at bounding box center [12, 347] width 20 height 20
click at [36, 347] on button "button" at bounding box center [35, 347] width 20 height 20
click at [56, 349] on span "add" at bounding box center [59, 348] width 10 height 12
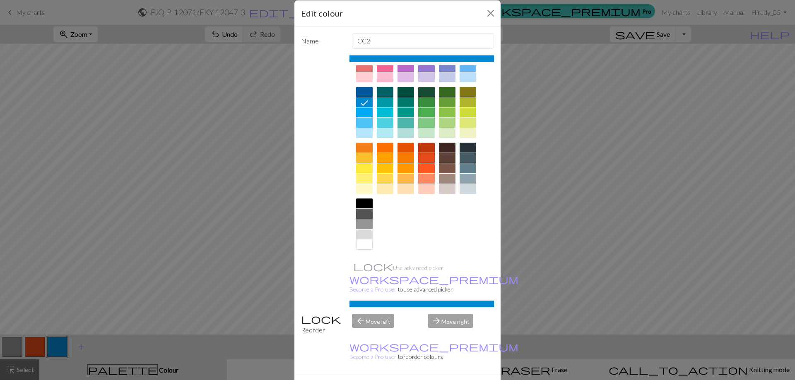
scroll to position [21, 0]
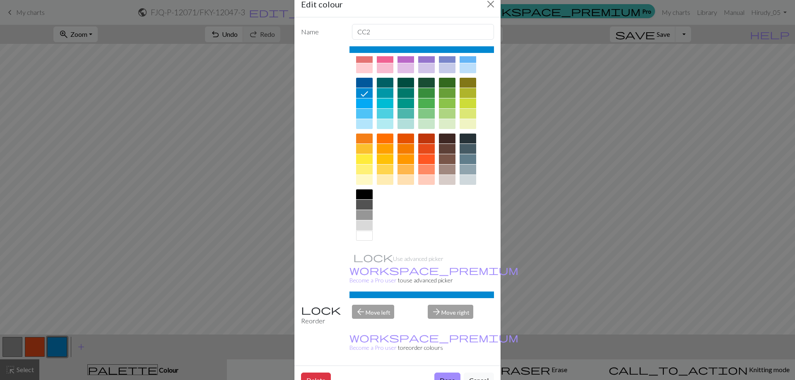
click at [365, 236] on div at bounding box center [364, 236] width 17 height 10
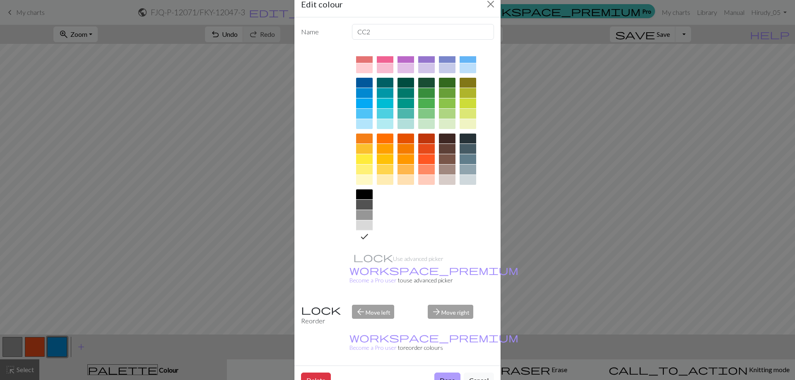
click at [445, 373] on button "Done" at bounding box center [447, 381] width 26 height 16
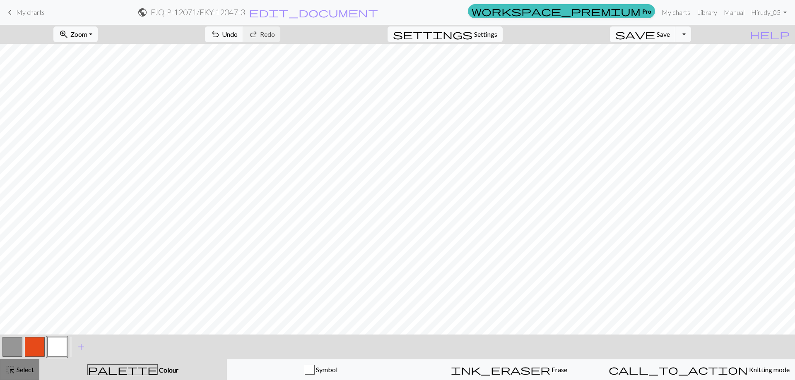
click at [26, 363] on button "highlight_alt Select Select" at bounding box center [19, 370] width 39 height 21
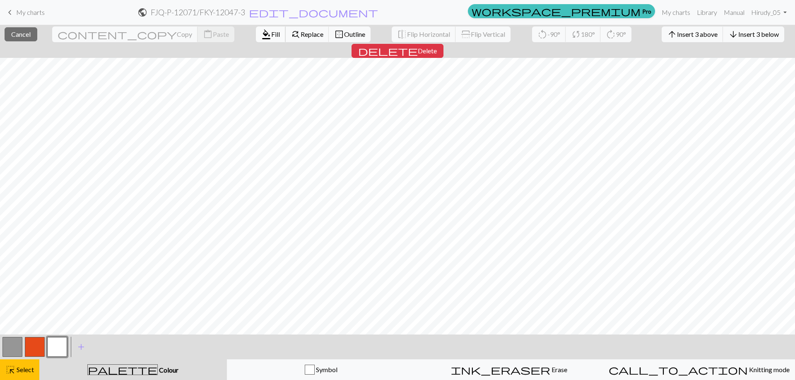
click at [261, 37] on span "format_color_fill" at bounding box center [266, 35] width 10 height 12
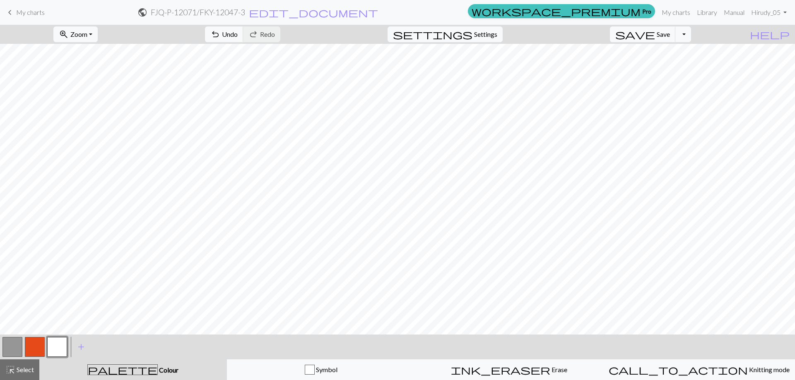
click at [10, 346] on button "button" at bounding box center [12, 347] width 20 height 20
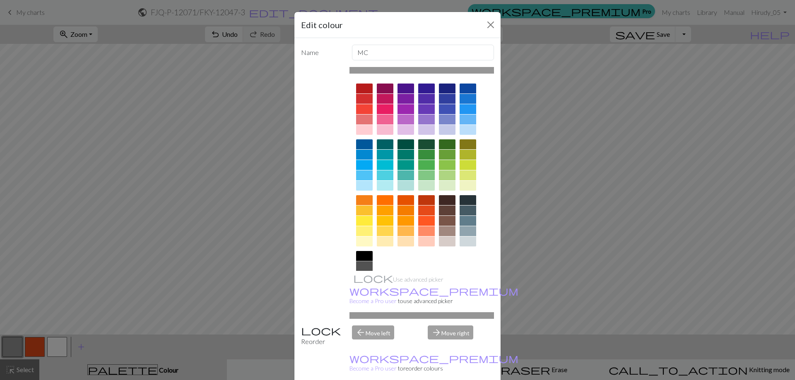
click at [366, 263] on div at bounding box center [364, 267] width 17 height 10
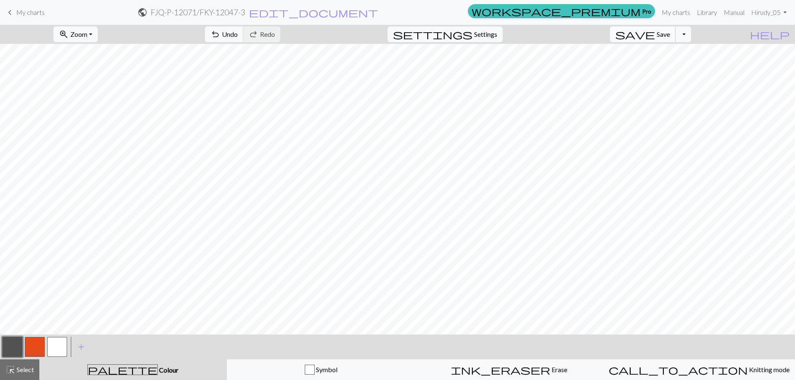
click at [670, 33] on span "Save" at bounding box center [663, 34] width 13 height 8
click at [691, 34] on button "Toggle Dropdown" at bounding box center [683, 34] width 16 height 16
click at [683, 64] on button "save_alt Download" at bounding box center [622, 65] width 137 height 13
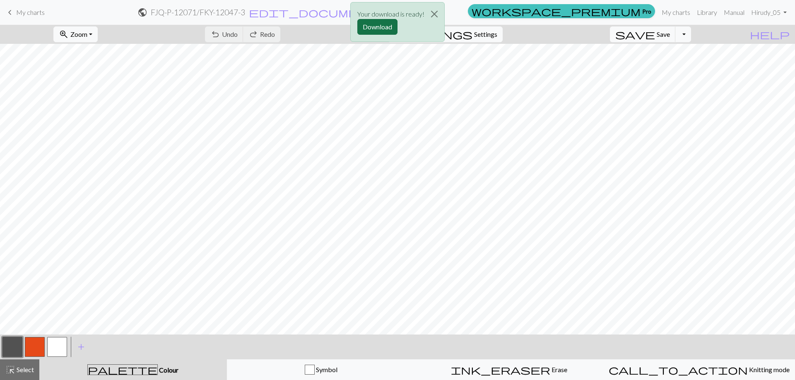
click at [376, 27] on button "Download" at bounding box center [377, 27] width 40 height 16
click at [12, 346] on button "button" at bounding box center [12, 347] width 20 height 20
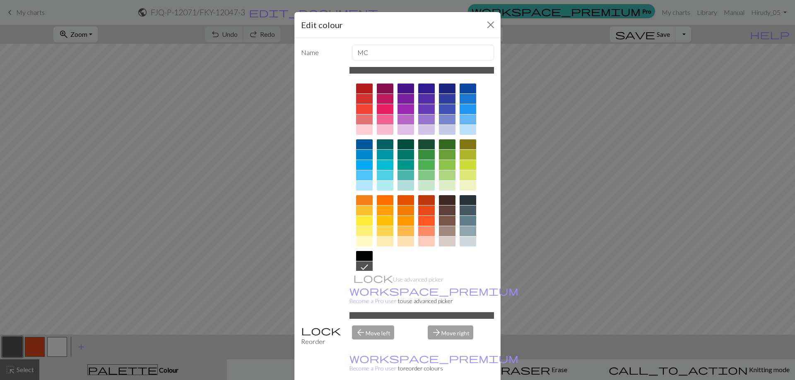
scroll to position [41, 0]
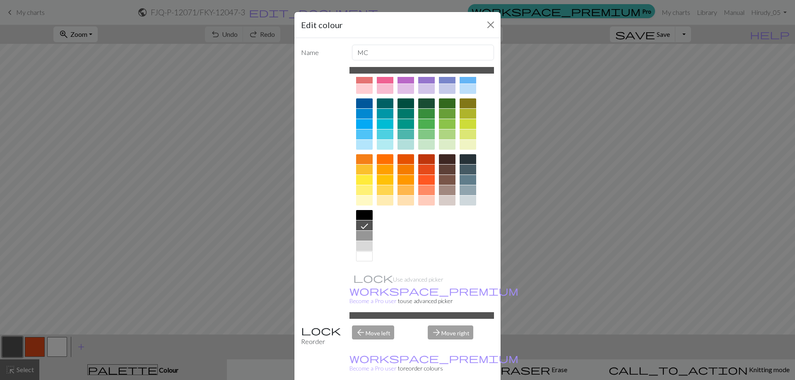
click at [366, 238] on div at bounding box center [364, 236] width 17 height 10
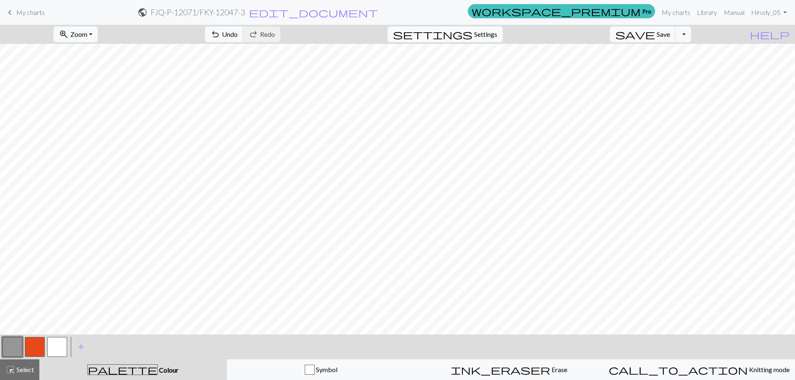
click at [472, 34] on span "settings" at bounding box center [432, 35] width 79 height 12
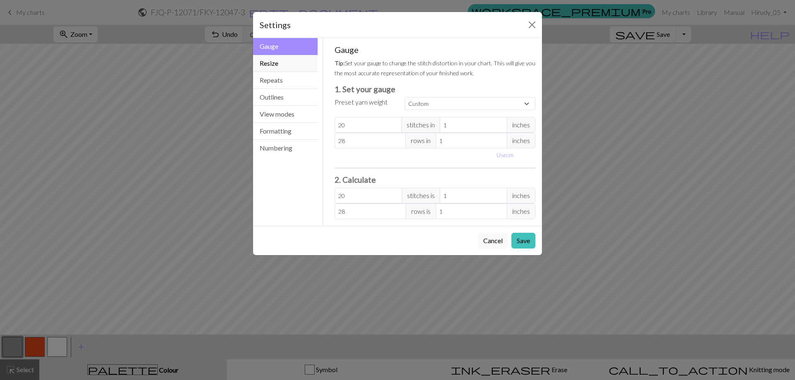
click at [287, 62] on button "Resize" at bounding box center [285, 63] width 65 height 17
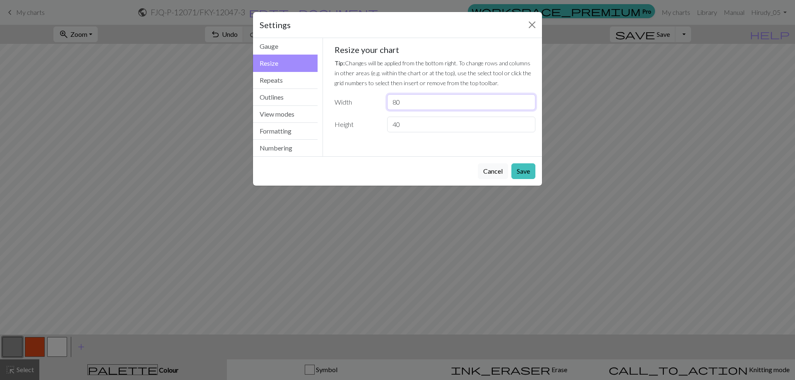
drag, startPoint x: 405, startPoint y: 100, endPoint x: 364, endPoint y: 94, distance: 41.5
click at [367, 96] on div "Width 80" at bounding box center [434, 102] width 211 height 16
type input "60"
click at [525, 171] on button "Save" at bounding box center [523, 172] width 24 height 16
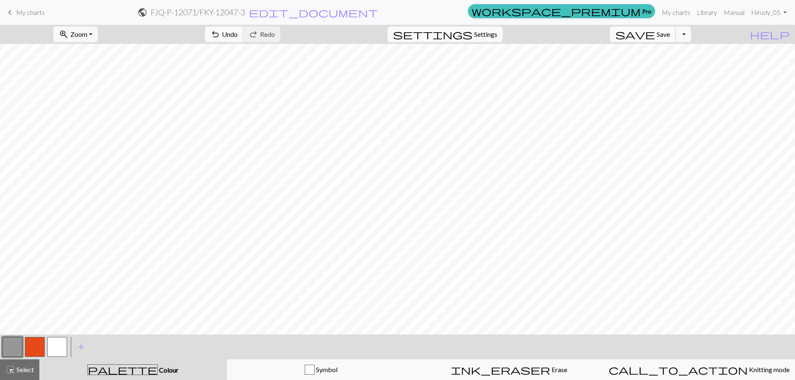
click at [670, 33] on span "Save" at bounding box center [663, 34] width 13 height 8
click at [691, 34] on button "Toggle Dropdown" at bounding box center [683, 34] width 16 height 16
click at [683, 64] on button "save_alt Download" at bounding box center [622, 65] width 137 height 13
click at [374, 28] on button "Download" at bounding box center [377, 27] width 40 height 16
click at [670, 32] on span "Save" at bounding box center [663, 34] width 13 height 8
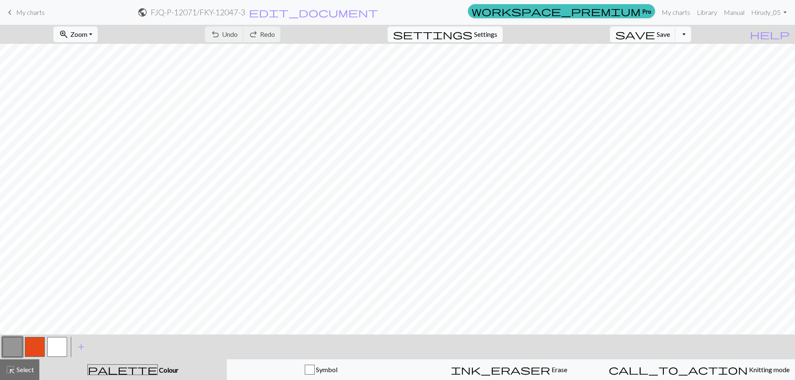
click at [691, 34] on button "Toggle Dropdown" at bounding box center [683, 34] width 16 height 16
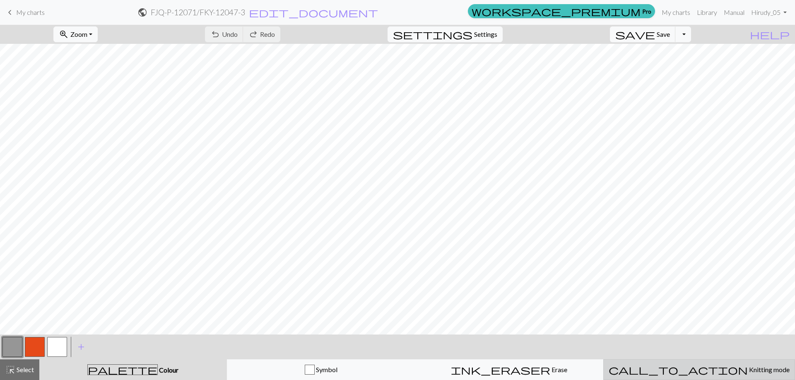
click at [685, 365] on button "call_to_action Knitting mode Knitting mode" at bounding box center [699, 370] width 192 height 21
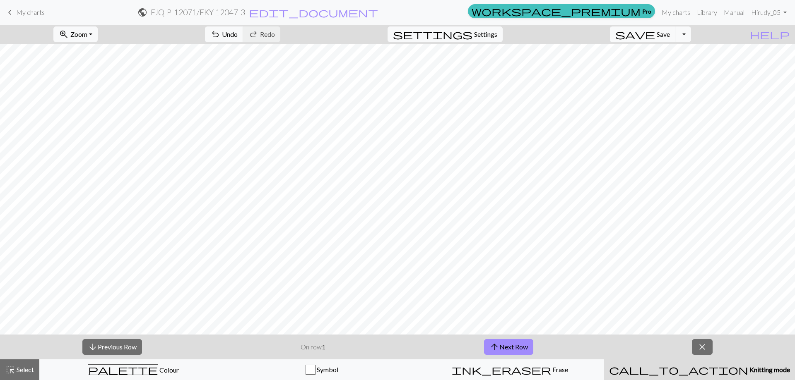
click at [685, 365] on button "call_to_action Knitting mode Knitting mode" at bounding box center [699, 370] width 191 height 21
click at [513, 346] on button "arrow_upward Next Row" at bounding box center [508, 347] width 49 height 16
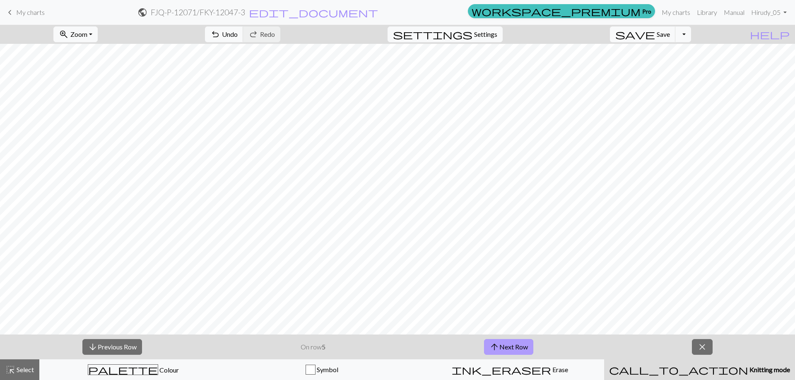
click at [513, 346] on button "arrow_upward Next Row" at bounding box center [508, 347] width 49 height 16
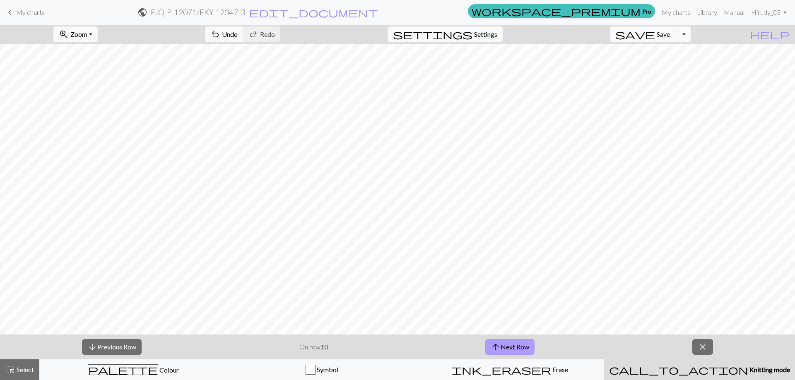
click at [513, 346] on button "arrow_upward Next Row" at bounding box center [509, 347] width 49 height 16
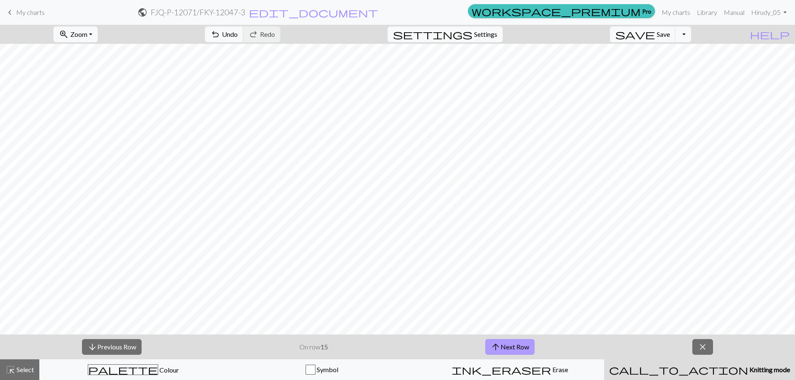
click at [513, 346] on button "arrow_upward Next Row" at bounding box center [509, 347] width 49 height 16
click at [514, 346] on button "arrow_upward Next Row" at bounding box center [509, 347] width 49 height 16
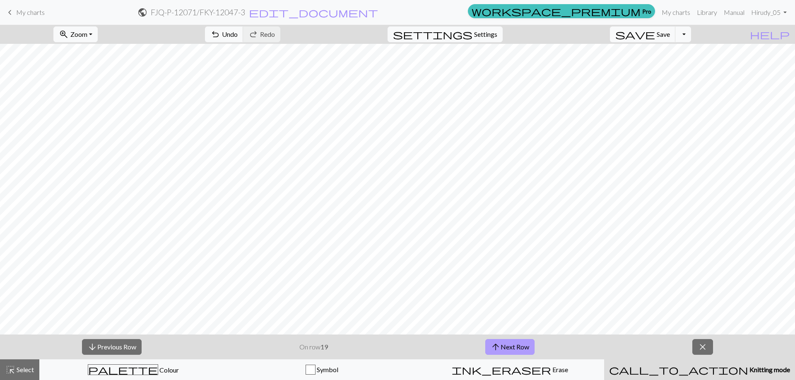
click at [514, 346] on button "arrow_upward Next Row" at bounding box center [509, 347] width 49 height 16
click at [703, 344] on span "close" at bounding box center [702, 348] width 10 height 12
